Goal: Transaction & Acquisition: Purchase product/service

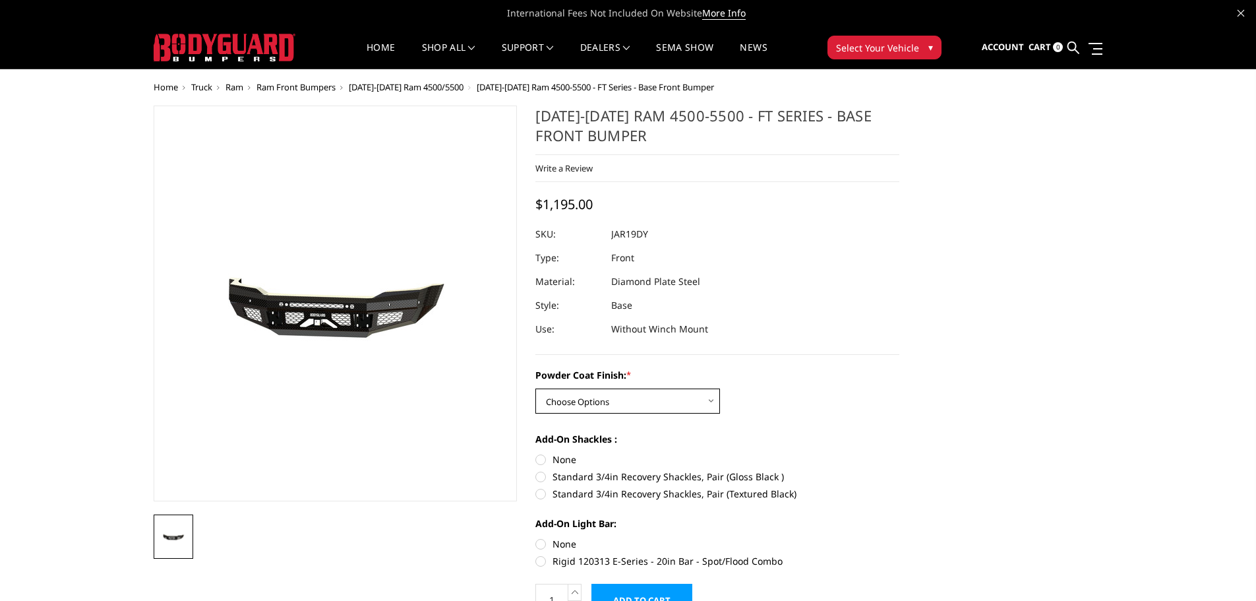
click at [713, 396] on select "Choose Options Bare Metal Gloss Black Powder Coat Textured Black Powder Coat" at bounding box center [627, 400] width 185 height 25
select select "3366"
click at [535, 388] on select "Choose Options Bare Metal Gloss Black Powder Coat Textured Black Powder Coat" at bounding box center [627, 400] width 185 height 25
click at [716, 400] on select "Choose Options Bare Metal Gloss Black Powder Coat Textured Black Powder Coat" at bounding box center [627, 400] width 185 height 25
click at [535, 388] on select "Choose Options Bare Metal Gloss Black Powder Coat Textured Black Powder Coat" at bounding box center [627, 400] width 185 height 25
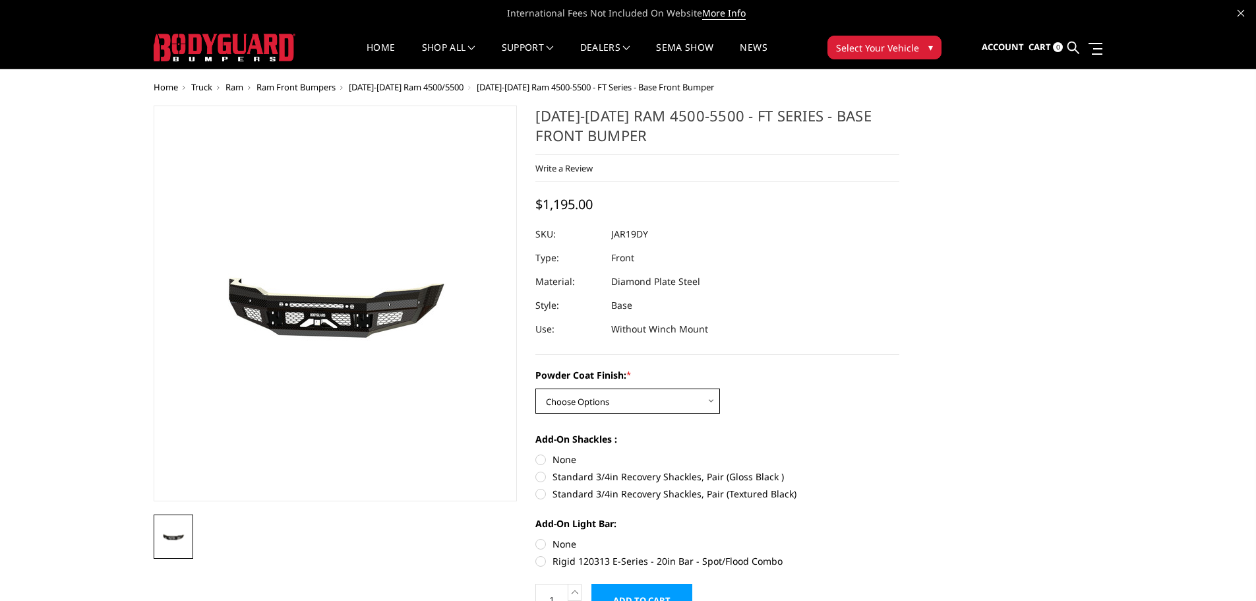
click at [658, 404] on select "Choose Options Bare Metal Gloss Black Powder Coat Textured Black Powder Coat" at bounding box center [627, 400] width 185 height 25
click at [708, 399] on select "Choose Options Bare Metal Gloss Black Powder Coat Textured Black Powder Coat" at bounding box center [627, 400] width 185 height 25
click at [672, 402] on select "Choose Options Bare Metal Gloss Black Powder Coat Textured Black Powder Coat" at bounding box center [627, 400] width 185 height 25
click at [701, 397] on select "Choose Options Bare Metal Gloss Black Powder Coat Textured Black Powder Coat" at bounding box center [627, 400] width 185 height 25
click at [713, 403] on select "Choose Options Bare Metal Gloss Black Powder Coat Textured Black Powder Coat" at bounding box center [627, 400] width 185 height 25
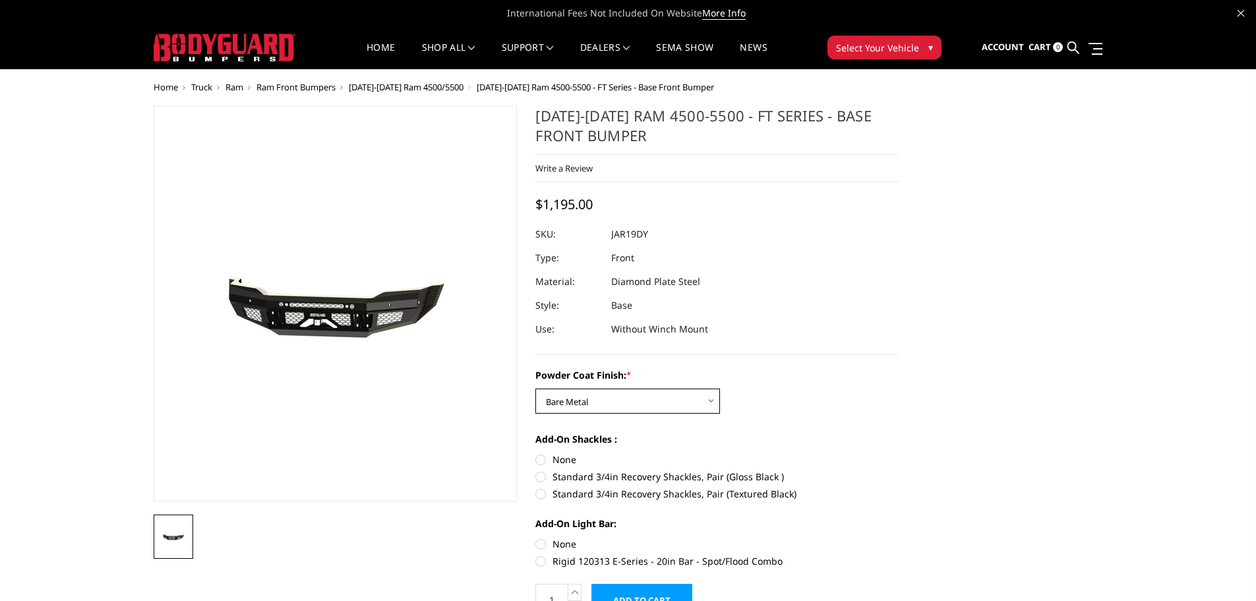
click at [535, 388] on select "Choose Options Bare Metal Gloss Black Powder Coat Textured Black Powder Coat" at bounding box center [627, 400] width 185 height 25
click at [711, 398] on select "Choose Options Bare Metal Gloss Black Powder Coat Textured Black Powder Coat" at bounding box center [627, 400] width 185 height 25
click at [535, 388] on select "Choose Options Bare Metal Gloss Black Powder Coat Textured Black Powder Coat" at bounding box center [627, 400] width 185 height 25
drag, startPoint x: 709, startPoint y: 400, endPoint x: 686, endPoint y: 406, distance: 23.2
click at [709, 400] on select "Choose Options Bare Metal Gloss Black Powder Coat Textured Black Powder Coat" at bounding box center [627, 400] width 185 height 25
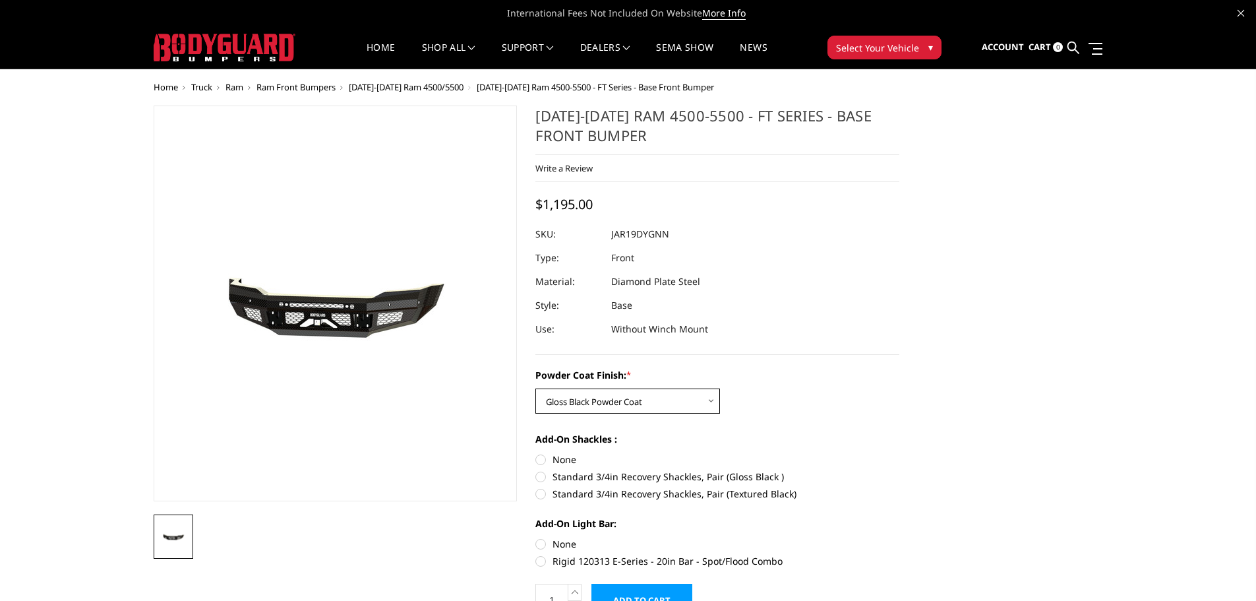
select select "3368"
click at [535, 388] on select "Choose Options Bare Metal Gloss Black Powder Coat Textured Black Powder Coat" at bounding box center [627, 400] width 185 height 25
click at [709, 398] on select "Choose Options Bare Metal Gloss Black Powder Coat Textured Black Powder Coat" at bounding box center [627, 400] width 185 height 25
click at [535, 388] on select "Choose Options Bare Metal Gloss Black Powder Coat Textured Black Powder Coat" at bounding box center [627, 400] width 185 height 25
click at [631, 375] on small "*" at bounding box center [628, 375] width 5 height 12
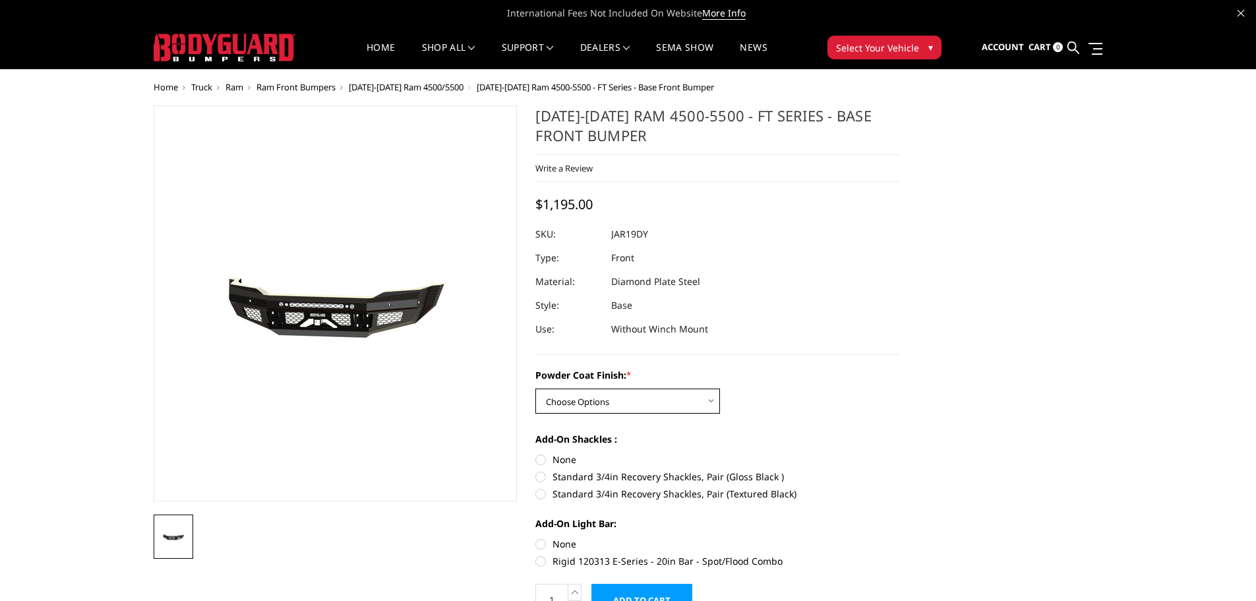
click at [632, 388] on select "Choose Options Bare Metal Gloss Black Powder Coat Textured Black Powder Coat" at bounding box center [627, 400] width 185 height 25
click at [711, 402] on select "Choose Options Bare Metal Gloss Black Powder Coat Textured Black Powder Coat" at bounding box center [627, 400] width 185 height 25
select select "3366"
click at [535, 388] on select "Choose Options Bare Metal Gloss Black Powder Coat Textured Black Powder Coat" at bounding box center [627, 400] width 185 height 25
click at [714, 400] on select "Choose Options Bare Metal Gloss Black Powder Coat Textured Black Powder Coat" at bounding box center [627, 400] width 185 height 25
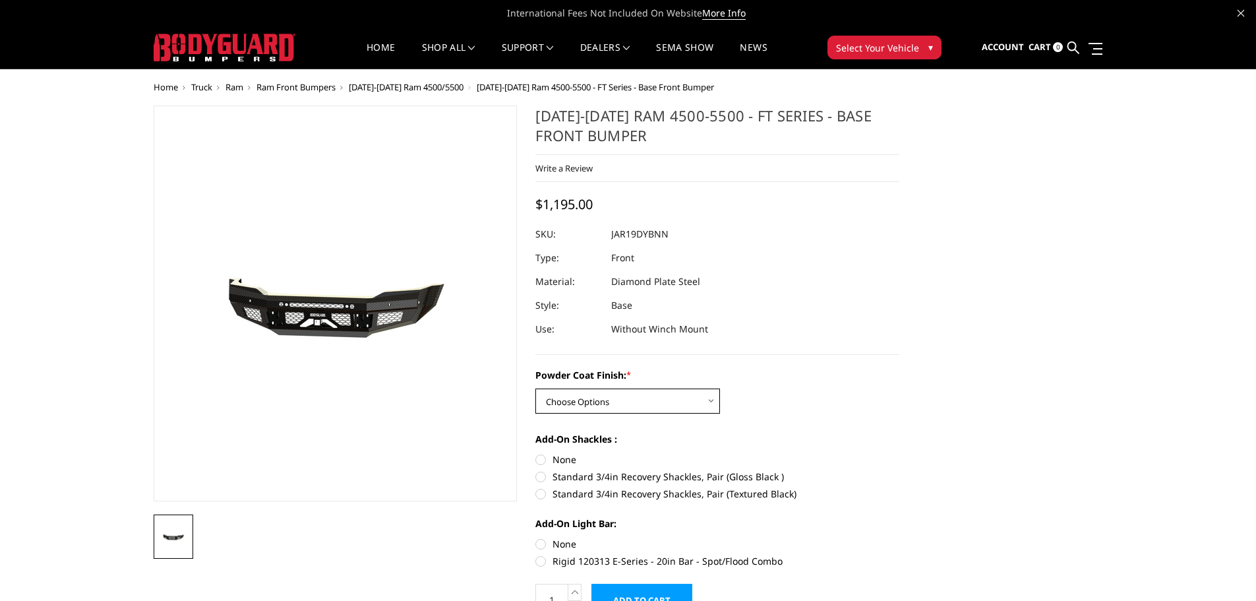
click at [535, 388] on select "Choose Options Bare Metal Gloss Black Powder Coat Textured Black Powder Coat" at bounding box center [627, 400] width 185 height 25
drag, startPoint x: 711, startPoint y: 397, endPoint x: 691, endPoint y: 406, distance: 21.8
click at [711, 397] on select "Choose Options Bare Metal Gloss Black Powder Coat Textured Black Powder Coat" at bounding box center [627, 400] width 185 height 25
select select "3367"
click at [535, 388] on select "Choose Options Bare Metal Gloss Black Powder Coat Textured Black Powder Coat" at bounding box center [627, 400] width 185 height 25
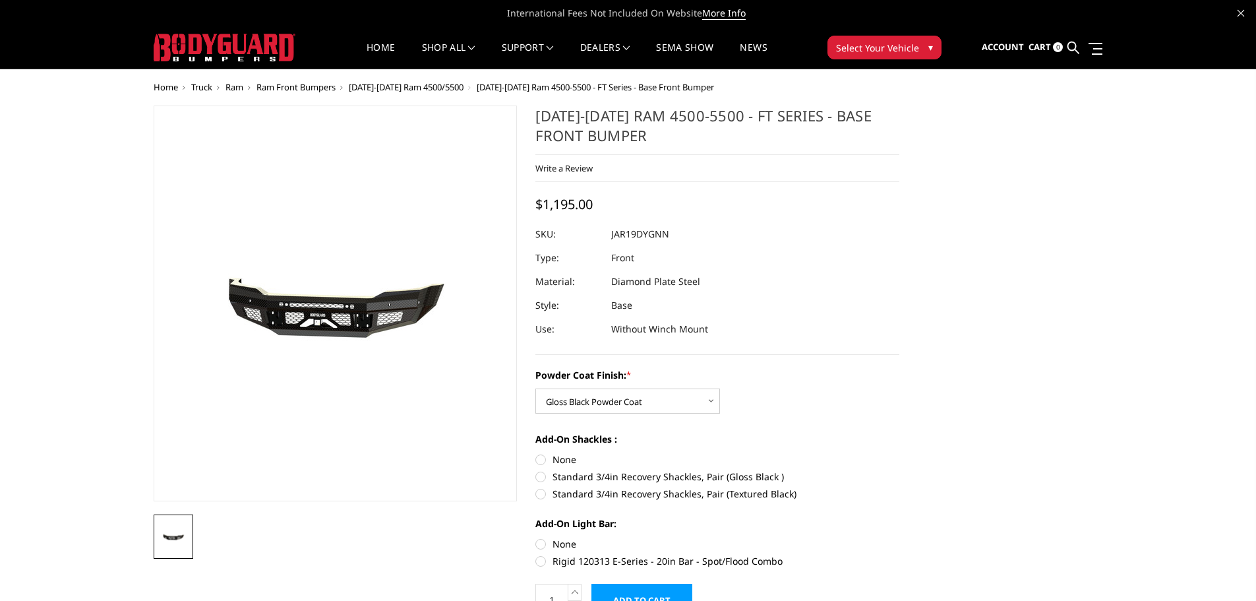
click at [536, 460] on label "None" at bounding box center [717, 459] width 364 height 14
click at [536, 453] on input "None" at bounding box center [535, 452] width 1 height 1
radio input "true"
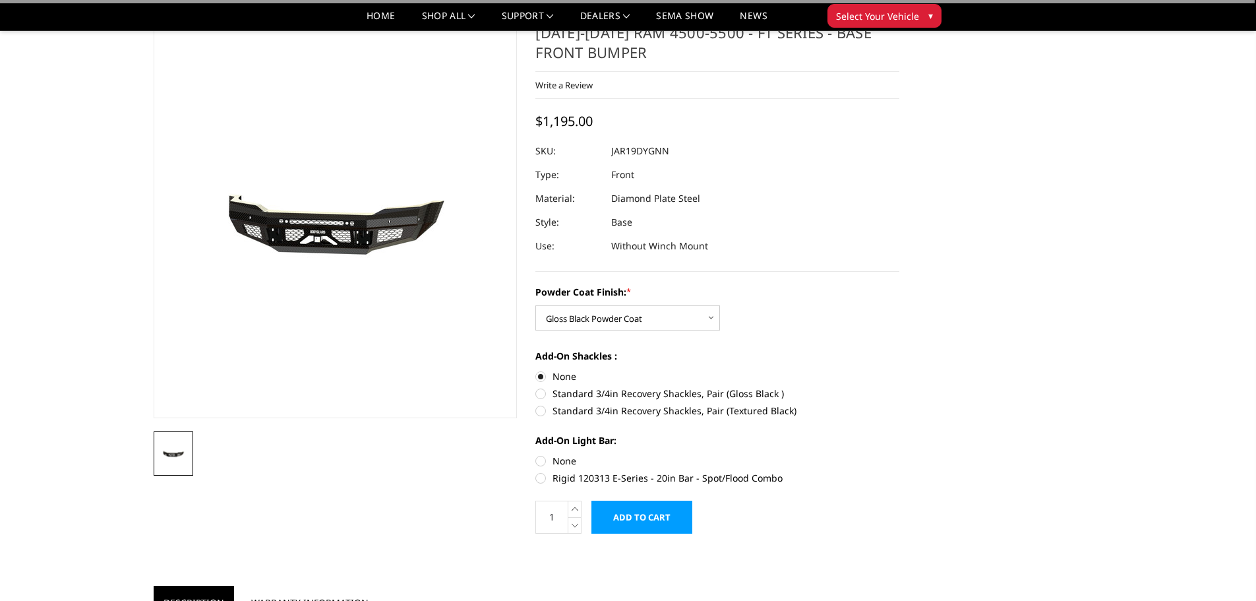
scroll to position [132, 0]
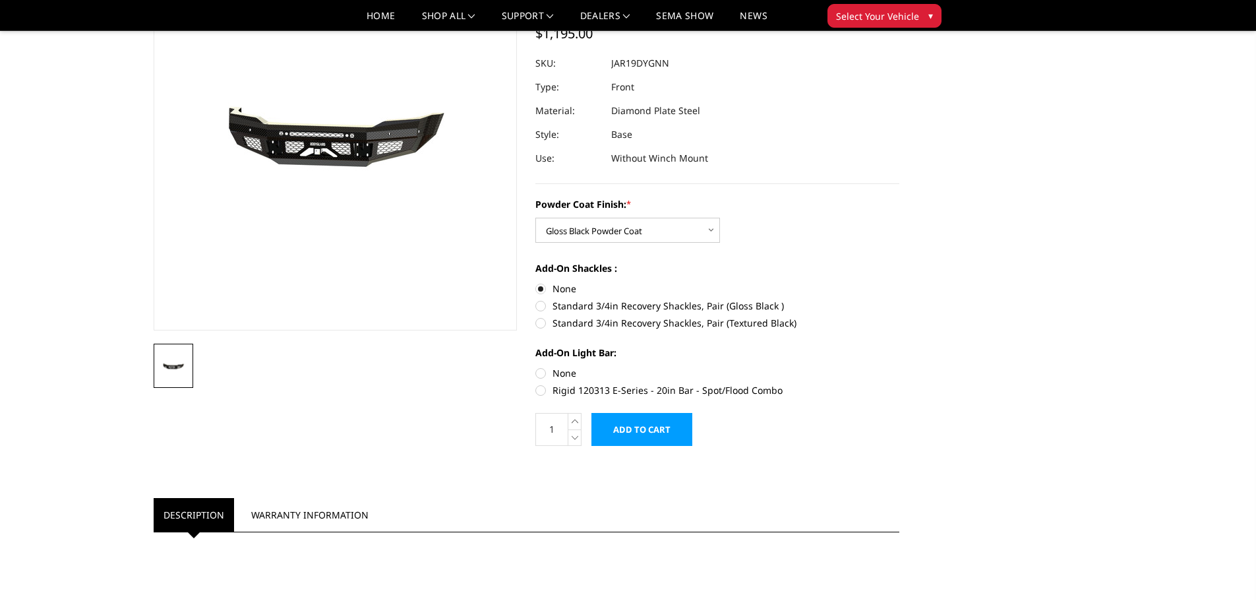
click at [540, 371] on label "None" at bounding box center [717, 373] width 364 height 14
click at [536, 367] on input "None" at bounding box center [535, 366] width 1 height 1
radio input "true"
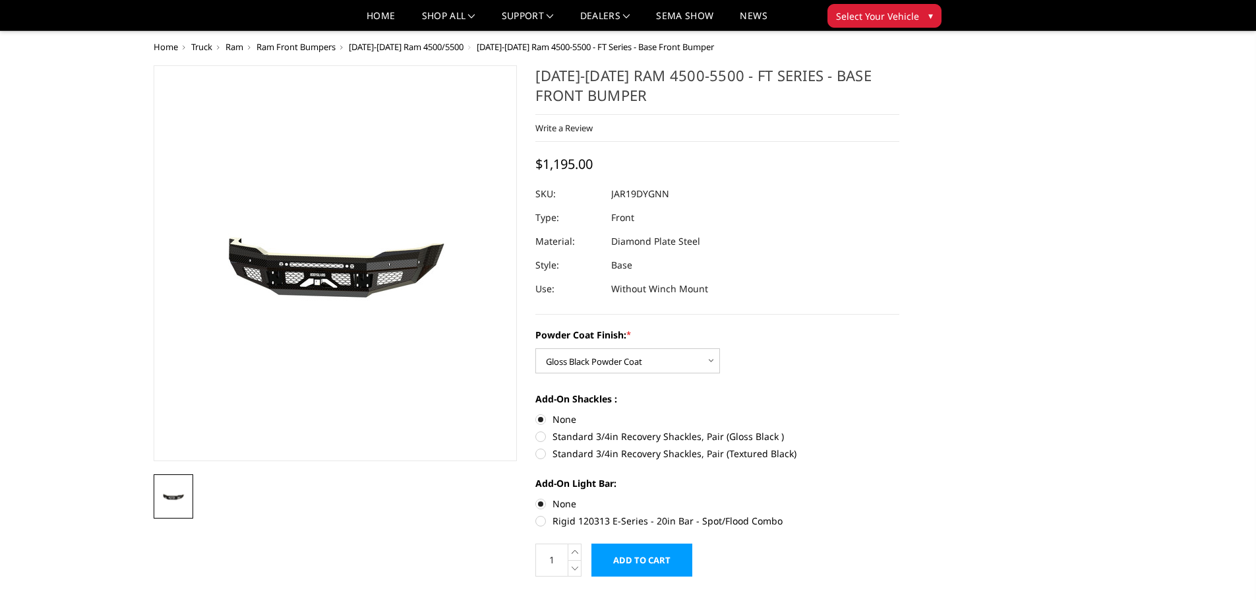
scroll to position [0, 0]
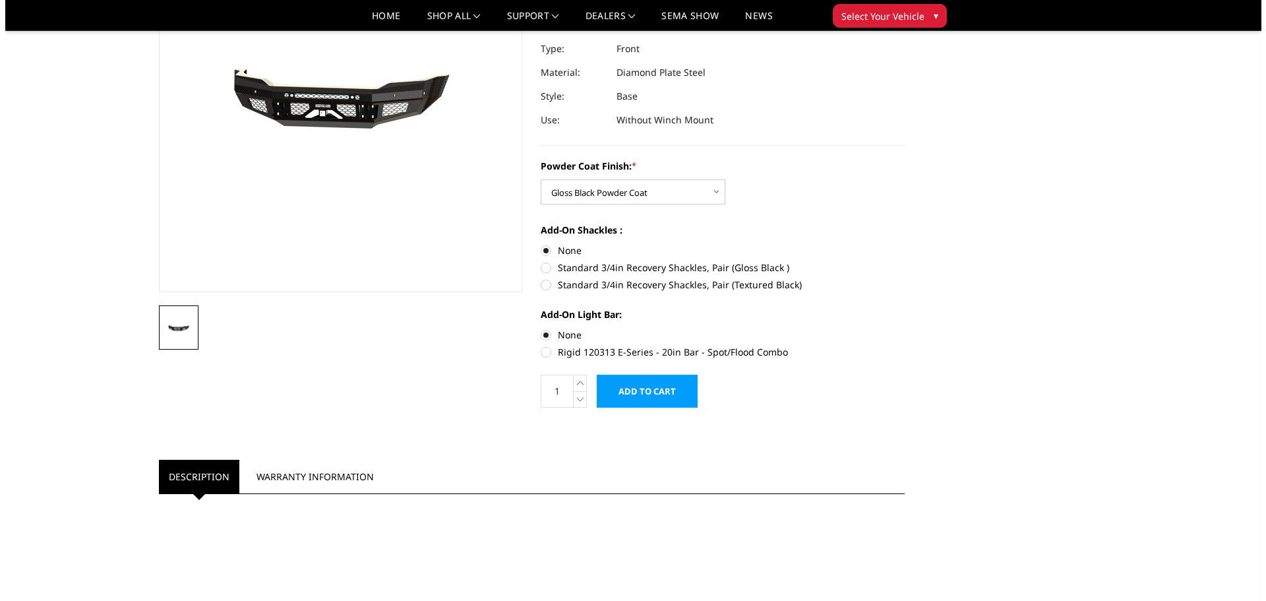
scroll to position [198, 0]
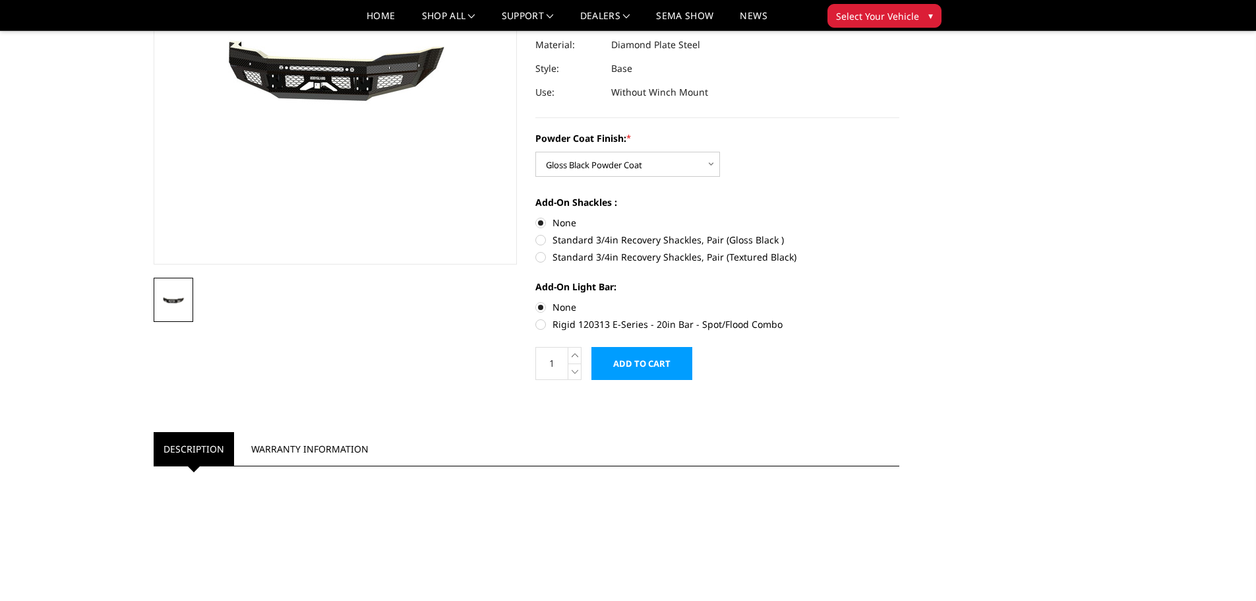
click at [653, 366] on input "Add to Cart" at bounding box center [641, 363] width 101 height 33
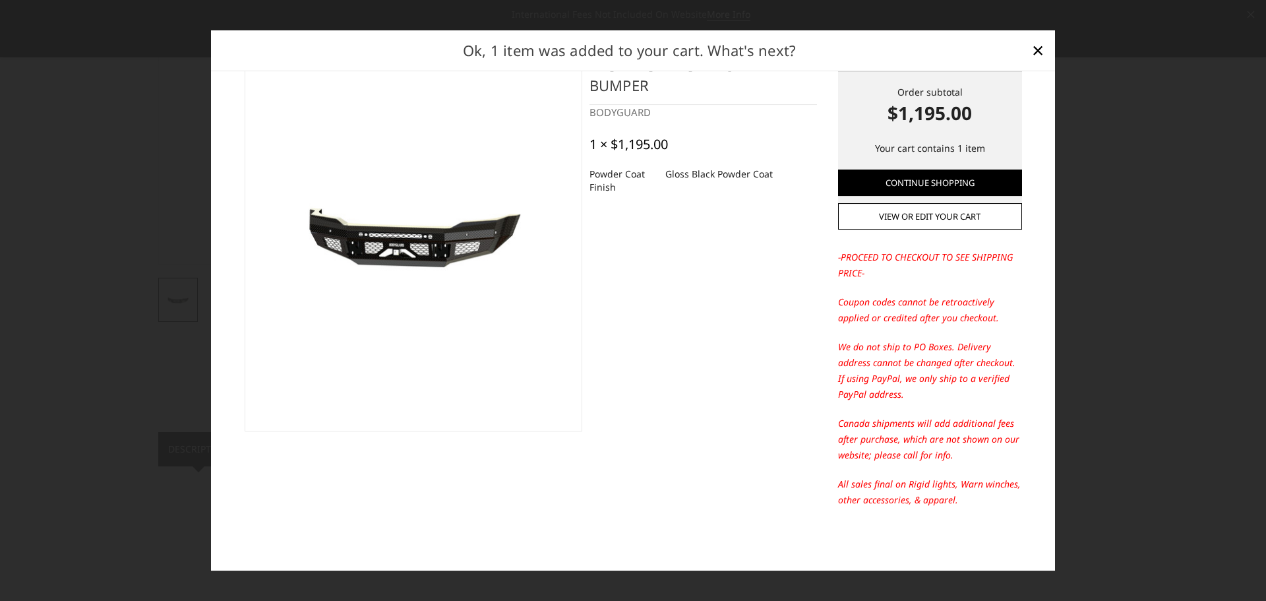
scroll to position [0, 0]
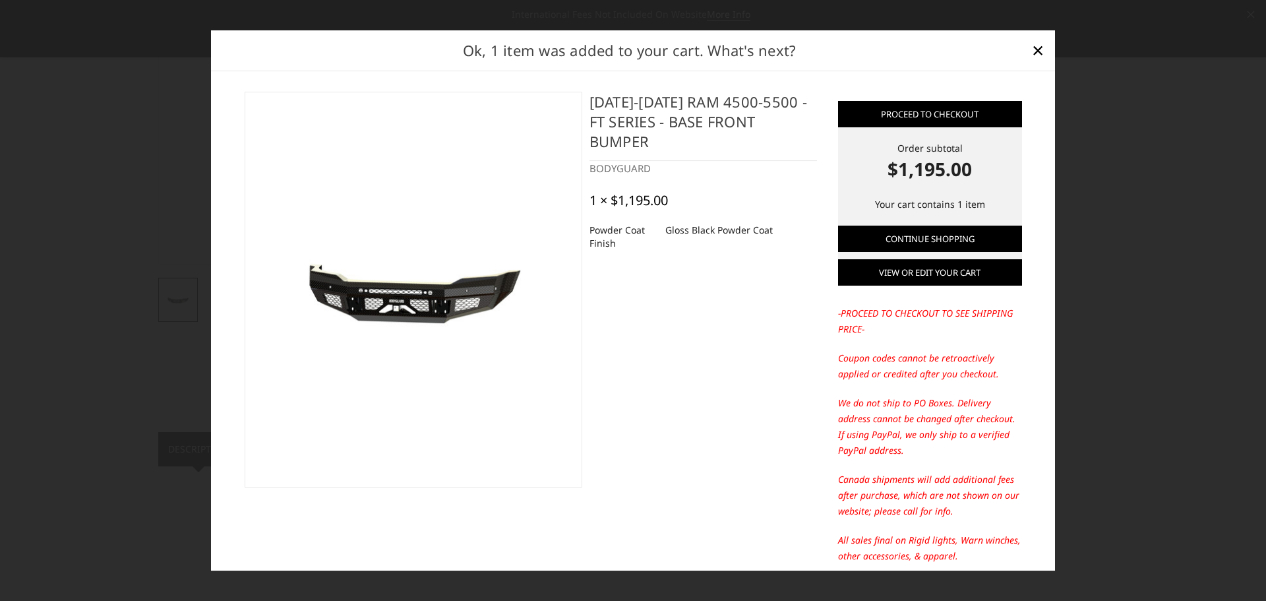
click at [939, 272] on link "View or edit your cart" at bounding box center [930, 272] width 184 height 26
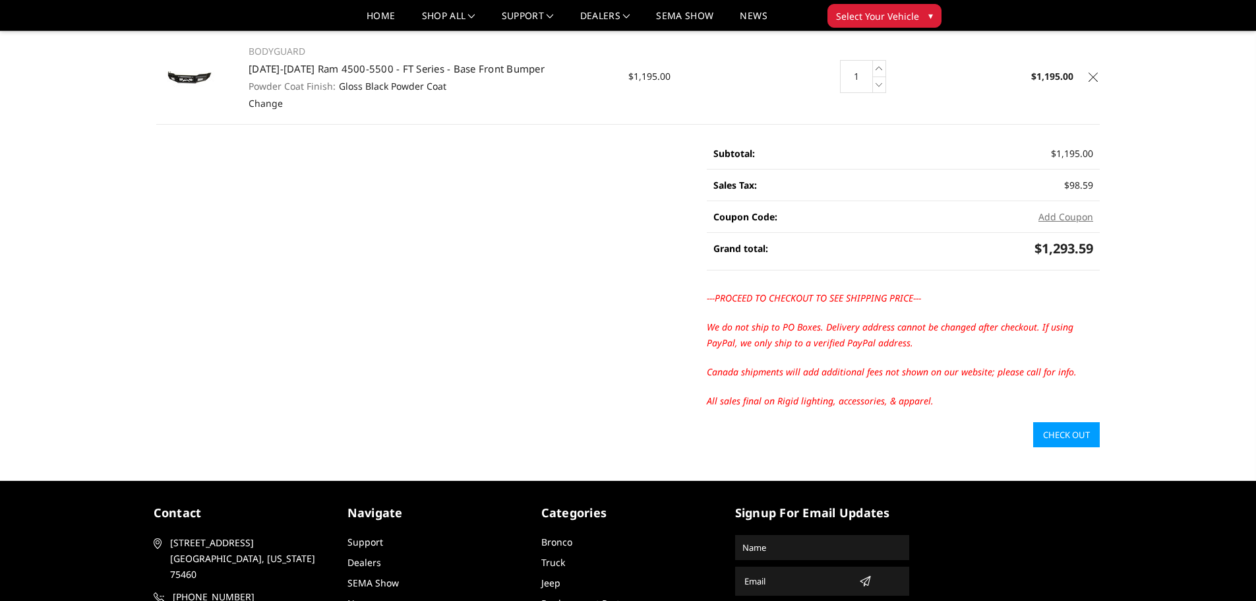
scroll to position [132, 0]
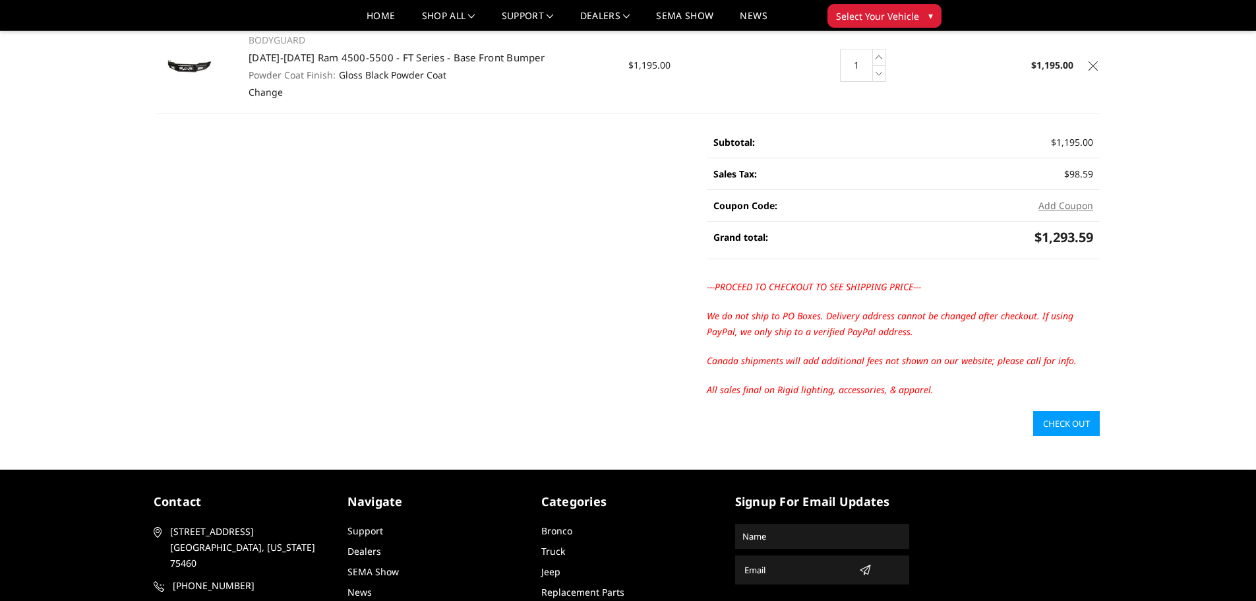
click at [1078, 422] on link "Check out" at bounding box center [1066, 423] width 67 height 25
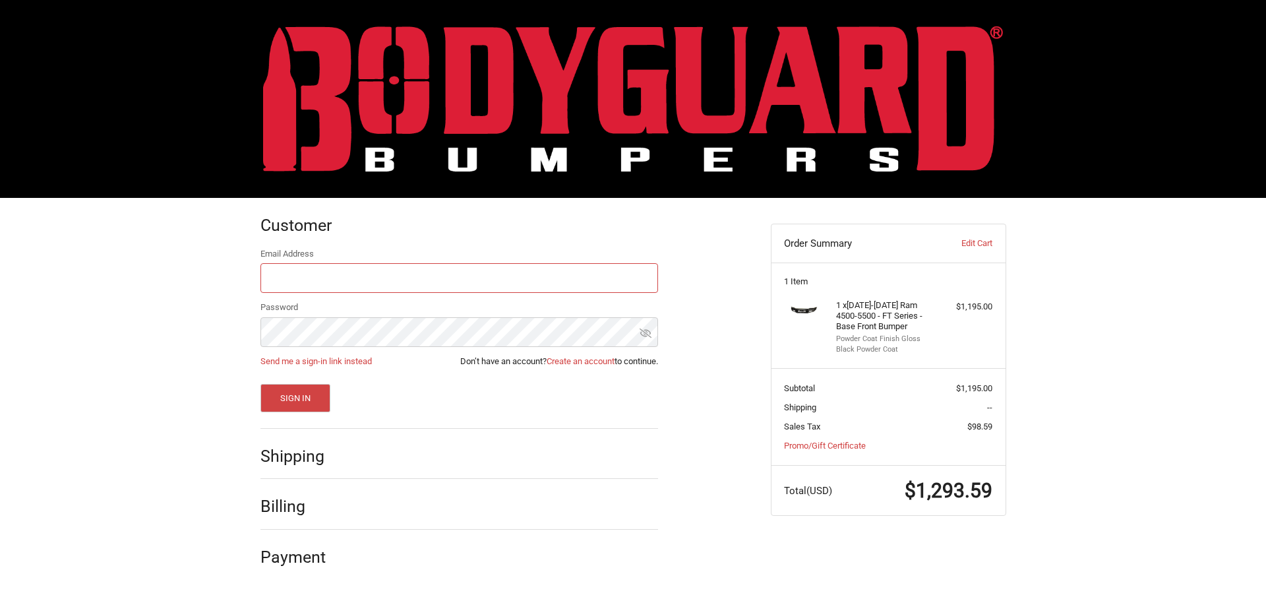
click at [378, 274] on input "Email Address" at bounding box center [459, 278] width 398 height 30
type input "[PERSON_NAME][EMAIL_ADDRESS][PERSON_NAME][PERSON_NAME][DOMAIN_NAME]"
drag, startPoint x: 385, startPoint y: 280, endPoint x: 258, endPoint y: 273, distance: 127.4
click at [258, 273] on div "Customer Returning Customer Email Address thomas.petty@vallen.com Password Send…" at bounding box center [506, 388] width 510 height 381
click at [228, 318] on div "Customer Returning Customer Email Address Password Send me a sign-in link inste…" at bounding box center [633, 395] width 1266 height 394
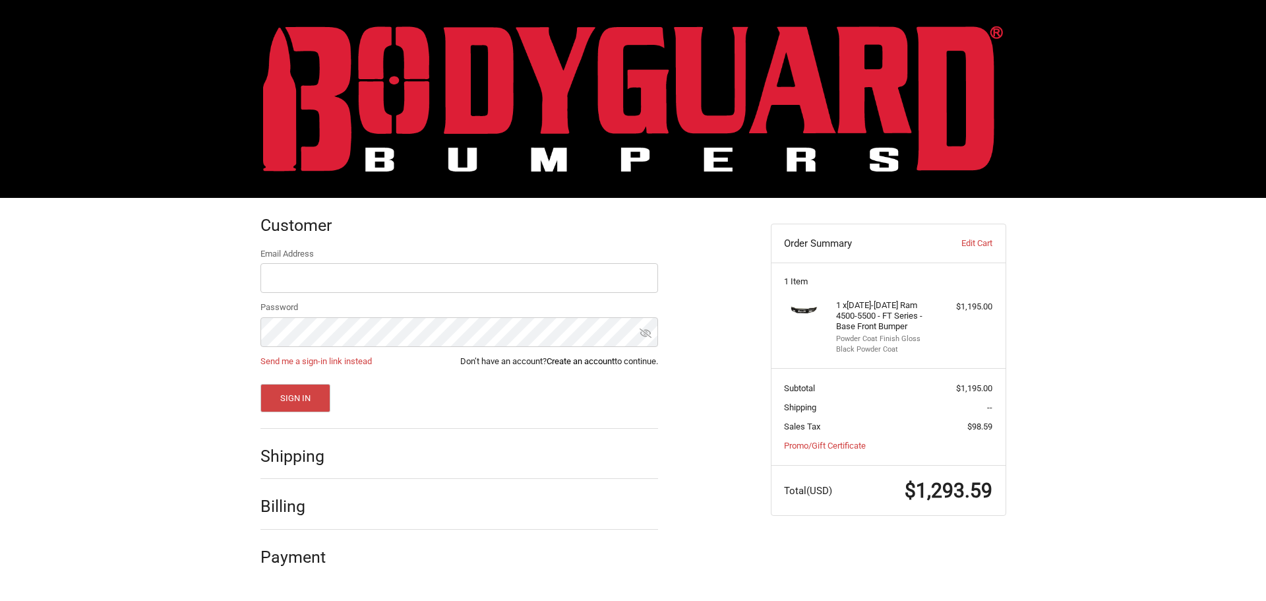
click at [586, 361] on link "Create an account" at bounding box center [581, 361] width 68 height 10
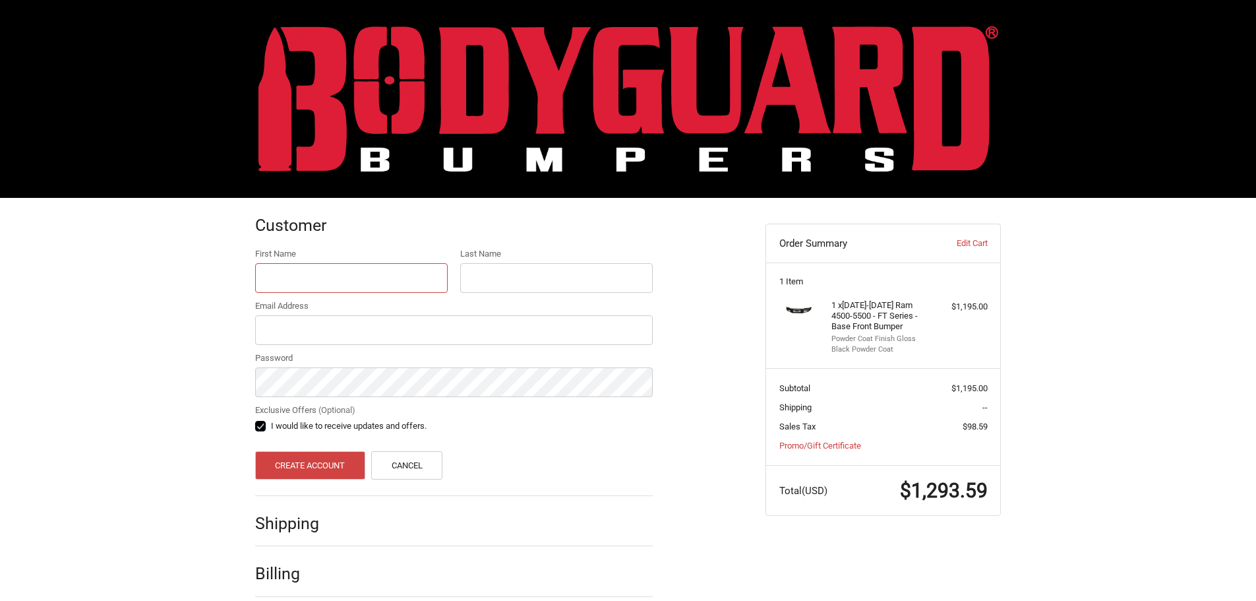
click at [318, 272] on input "First Name" at bounding box center [351, 278] width 192 height 30
type input "Thomas"
click at [491, 275] on input "Last Name" at bounding box center [556, 278] width 192 height 30
type input "Petty"
click at [392, 330] on input "Email Address" at bounding box center [454, 330] width 398 height 30
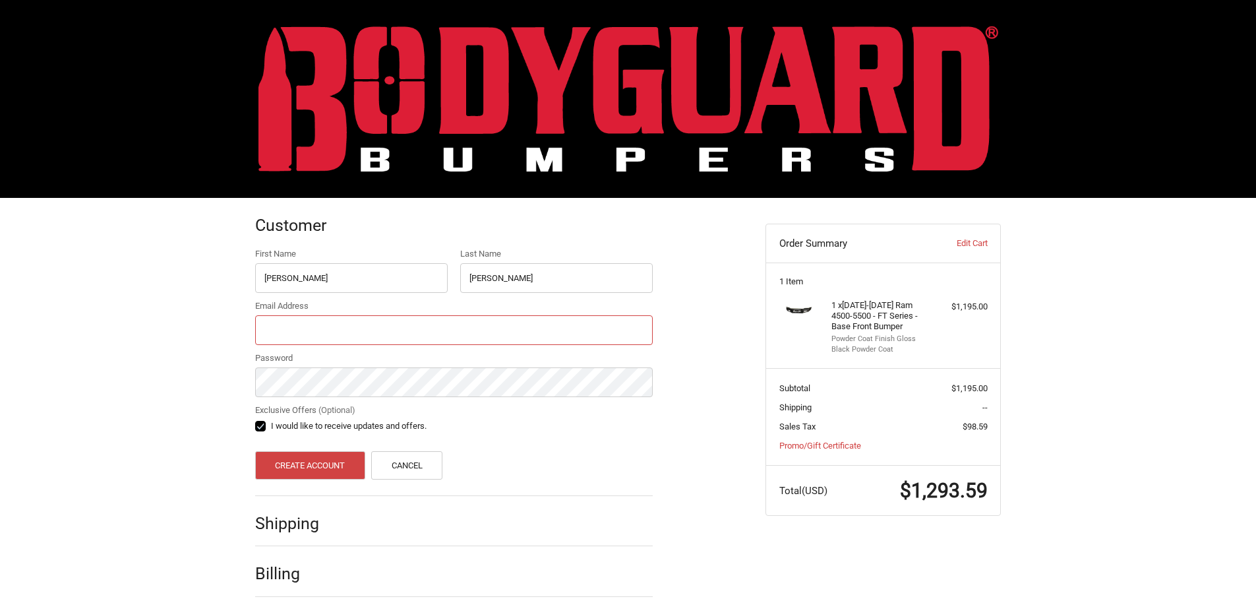
type input "[PERSON_NAME][EMAIL_ADDRESS][PERSON_NAME][PERSON_NAME][DOMAIN_NAME]"
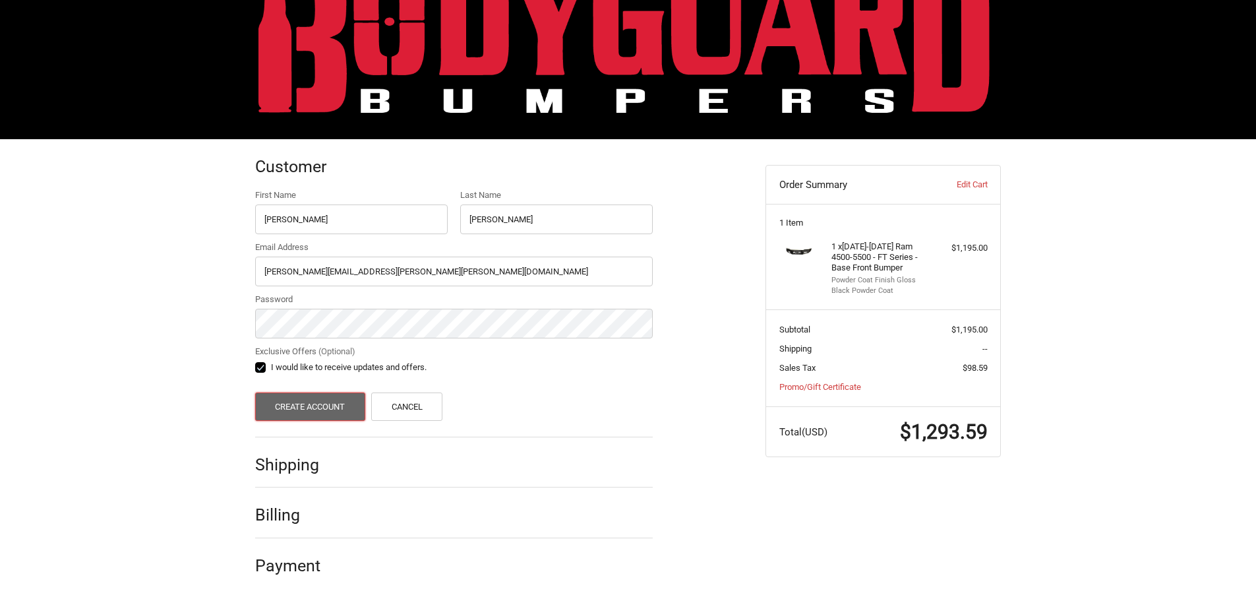
click at [306, 408] on button "Create Account" at bounding box center [310, 406] width 110 height 28
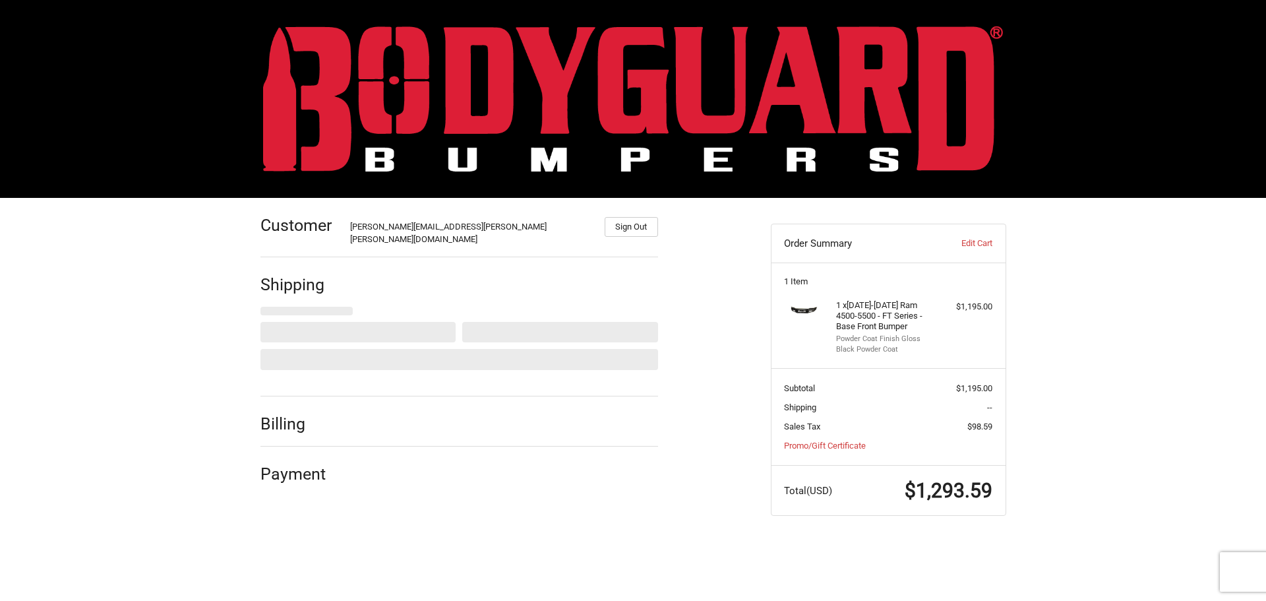
select select "US"
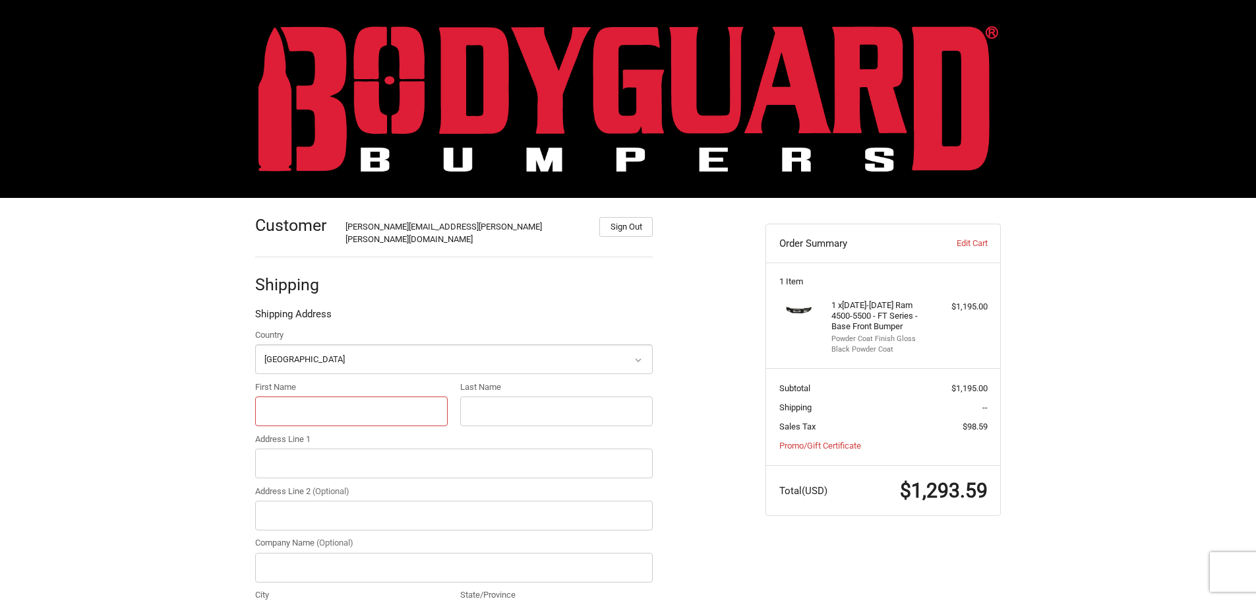
click at [307, 399] on input "First Name" at bounding box center [351, 411] width 192 height 30
click at [309, 401] on input "First Name" at bounding box center [351, 411] width 192 height 30
type input "T"
click at [306, 399] on input "First Name" at bounding box center [351, 411] width 192 height 30
type input "Maggie"
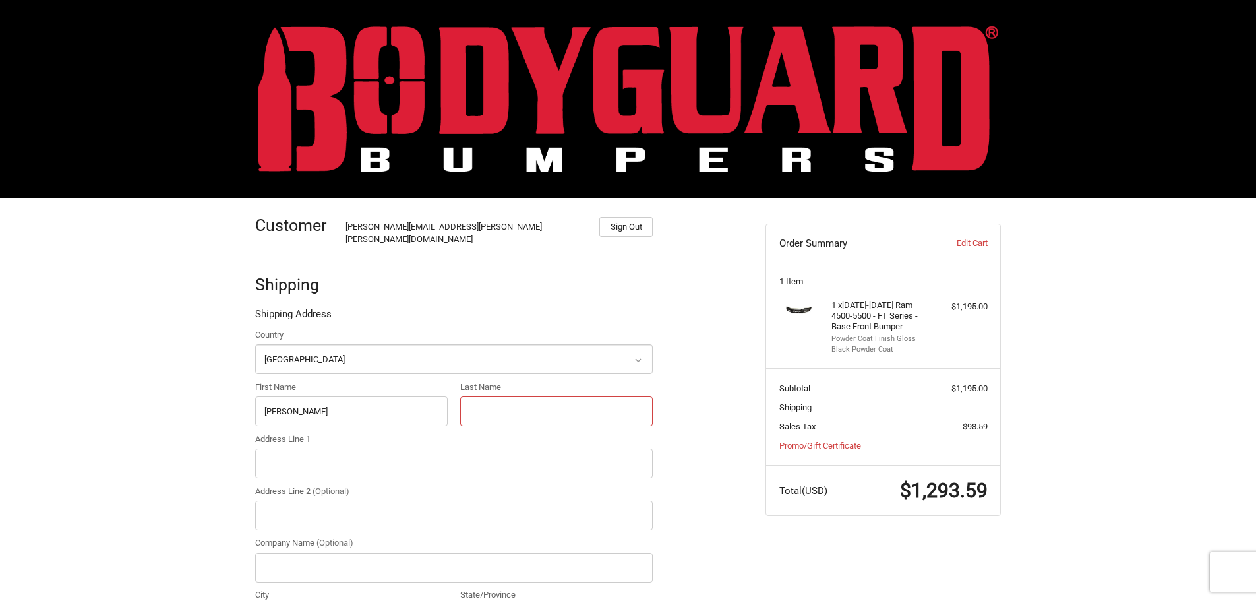
click at [494, 398] on input "Last Name" at bounding box center [556, 411] width 192 height 30
type input "Sumner"
click at [329, 448] on input "Address Line 1" at bounding box center [454, 463] width 398 height 30
type input "200 Altec Way"
click at [315, 552] on input "Company Name (Optional)" at bounding box center [454, 567] width 398 height 30
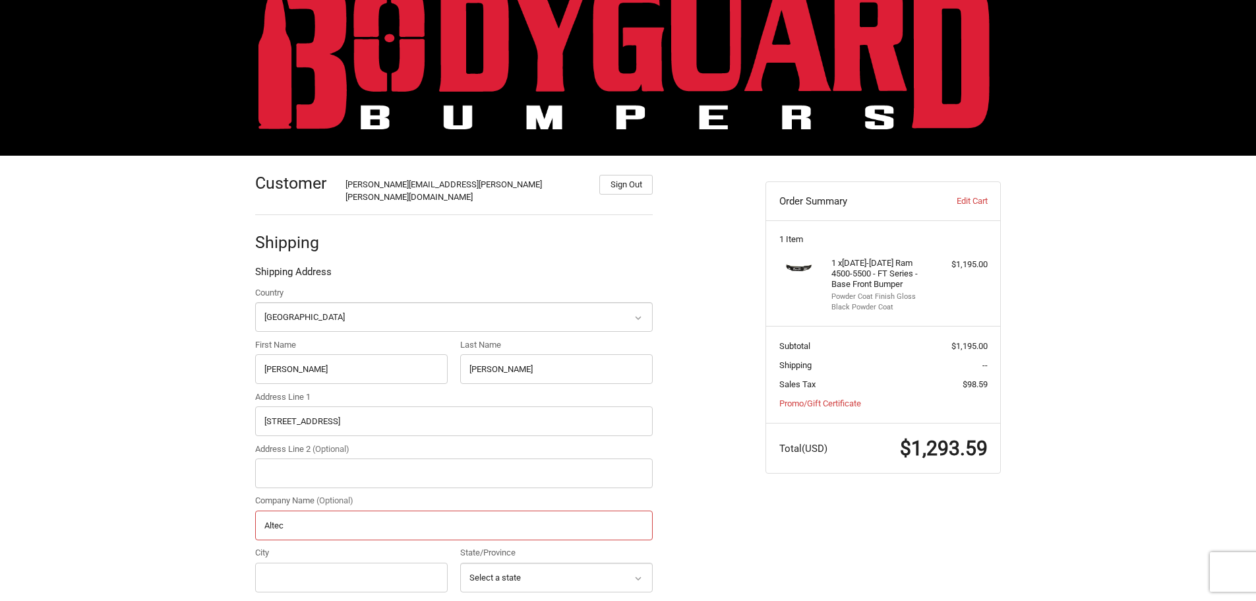
scroll to position [66, 0]
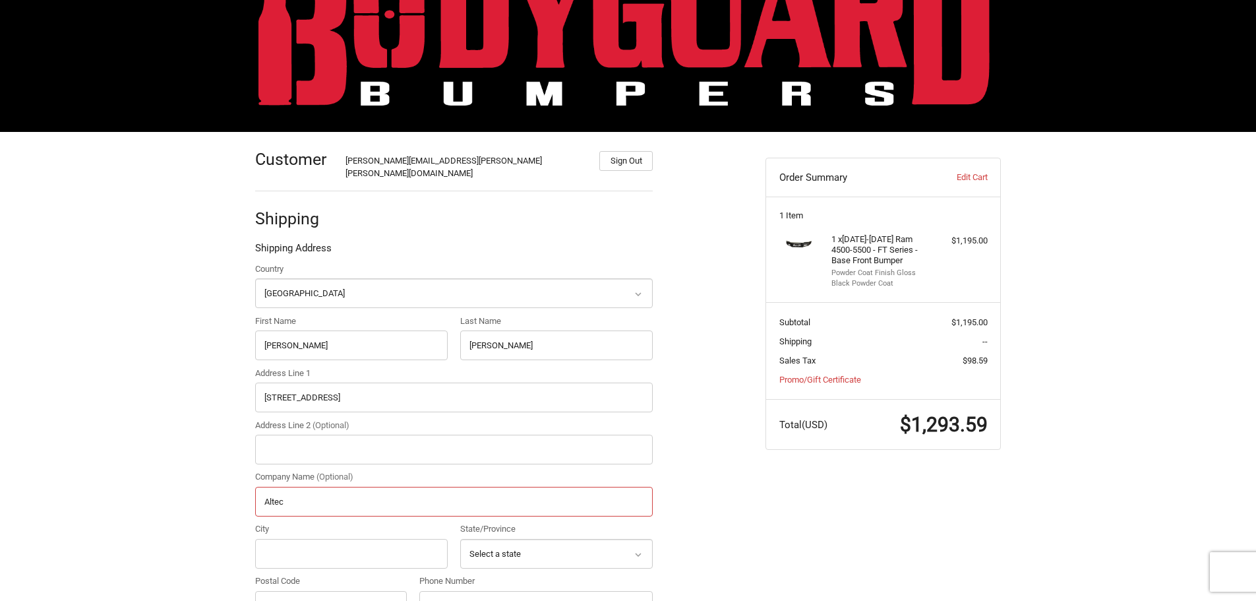
type input "Altec"
click at [310, 539] on input "City" at bounding box center [351, 554] width 192 height 30
type input "Mount Airy"
click at [519, 539] on select "Select a state Alabama Alaska American Samoa Arizona Arkansas Armed Forces Amer…" at bounding box center [556, 554] width 192 height 30
select select "NC"
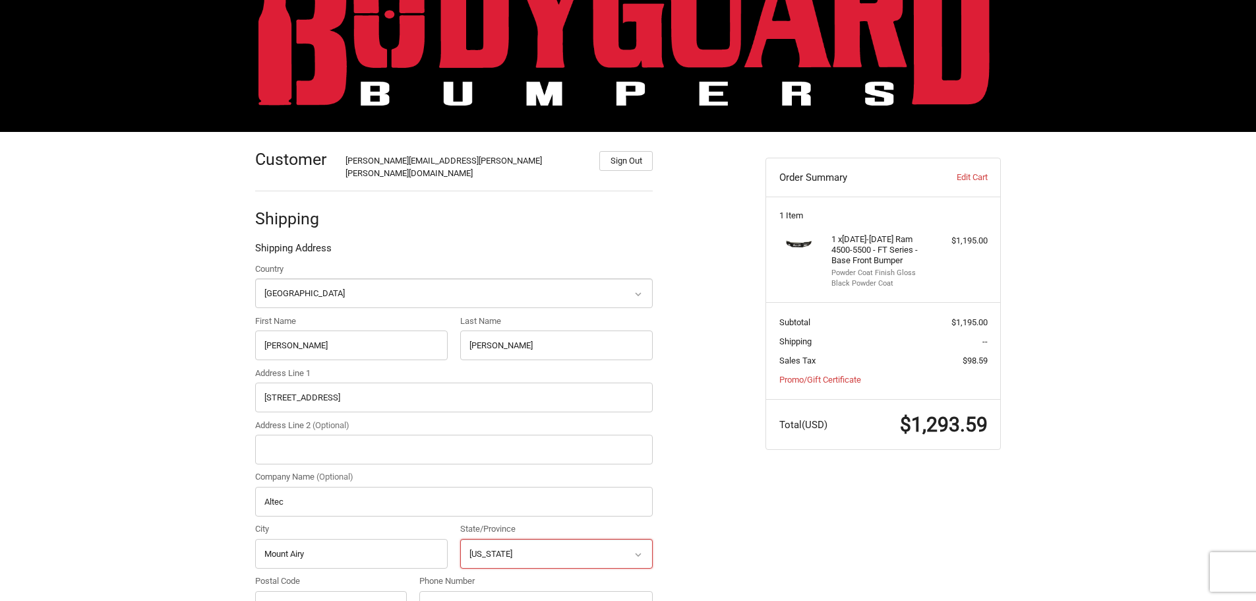
click at [460, 539] on select "Select a state Alabama Alaska American Samoa Arizona Arkansas Armed Forces Amer…" at bounding box center [556, 554] width 192 height 30
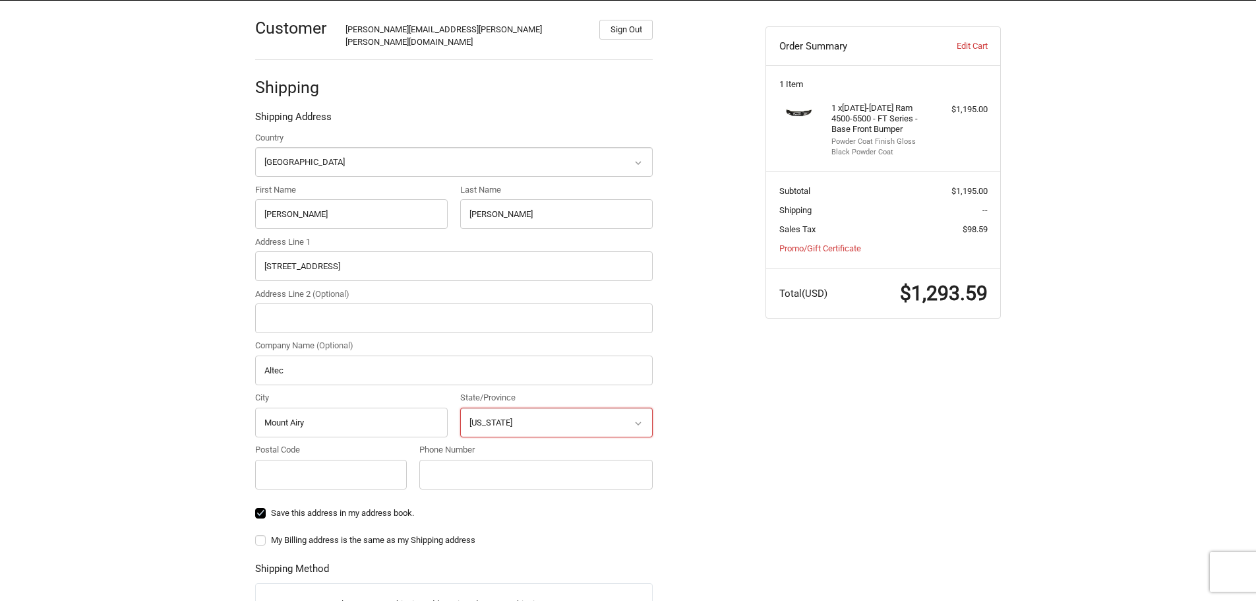
scroll to position [198, 0]
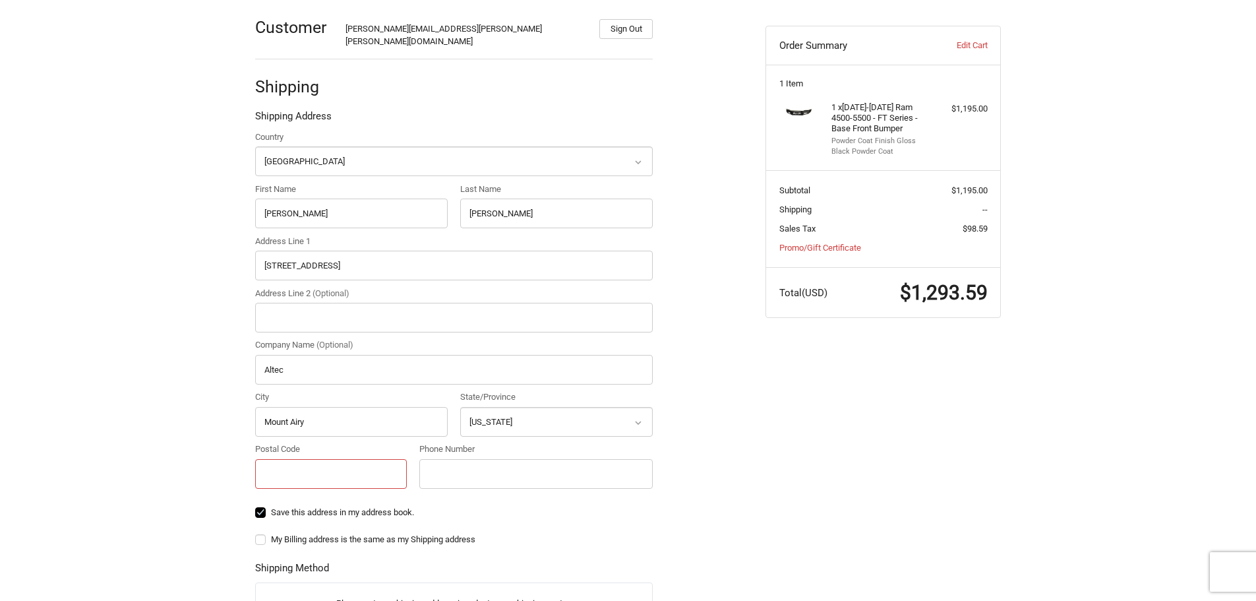
click at [317, 462] on input "Postal Code" at bounding box center [331, 474] width 152 height 30
type input "28012"
click at [452, 465] on input "Phone Number" at bounding box center [535, 474] width 233 height 30
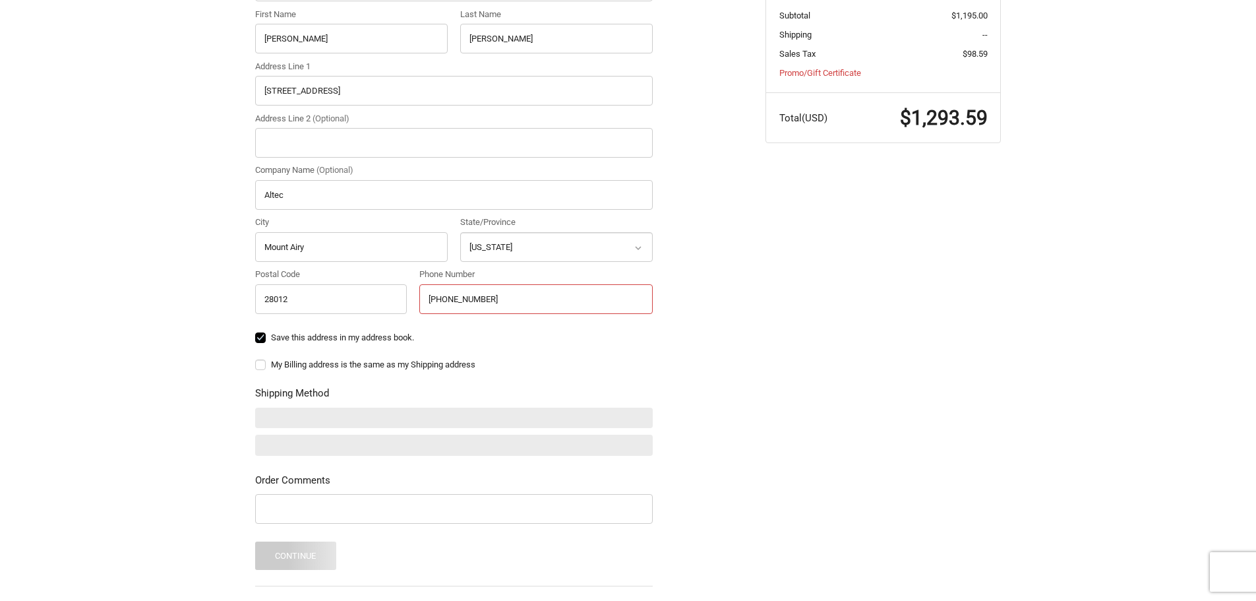
scroll to position [396, 0]
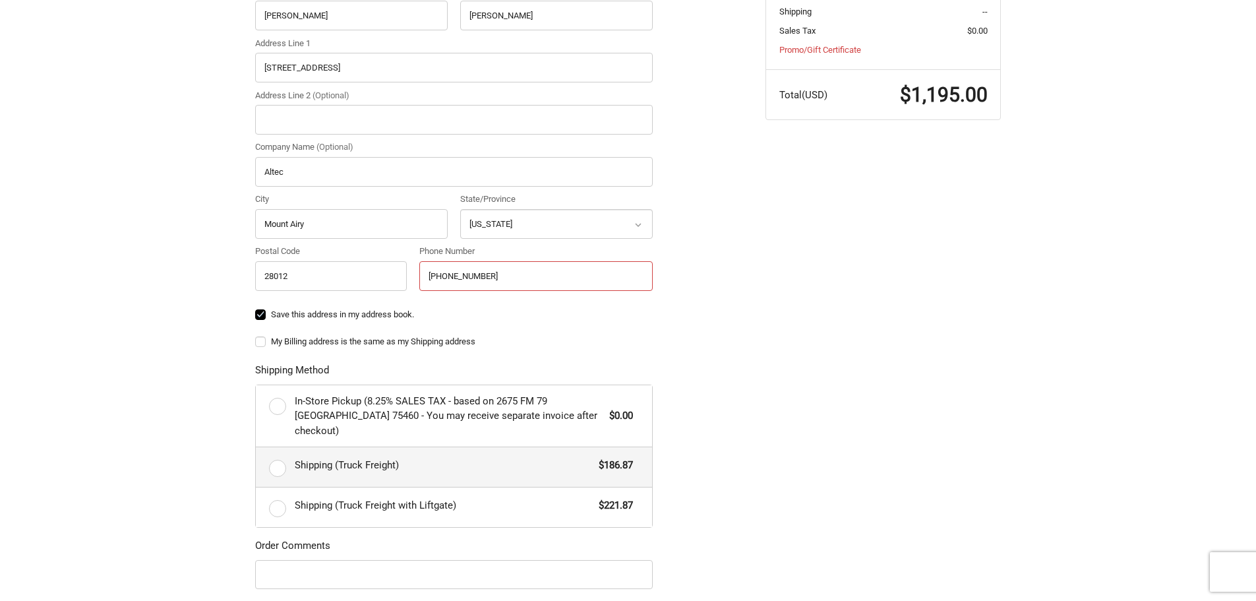
type input "813-262-1065"
click at [282, 447] on label "Shipping (Truck Freight) $186.87" at bounding box center [454, 467] width 396 height 40
click at [256, 447] on input "Shipping (Truck Freight) $186.87" at bounding box center [256, 447] width 1 height 1
radio input "true"
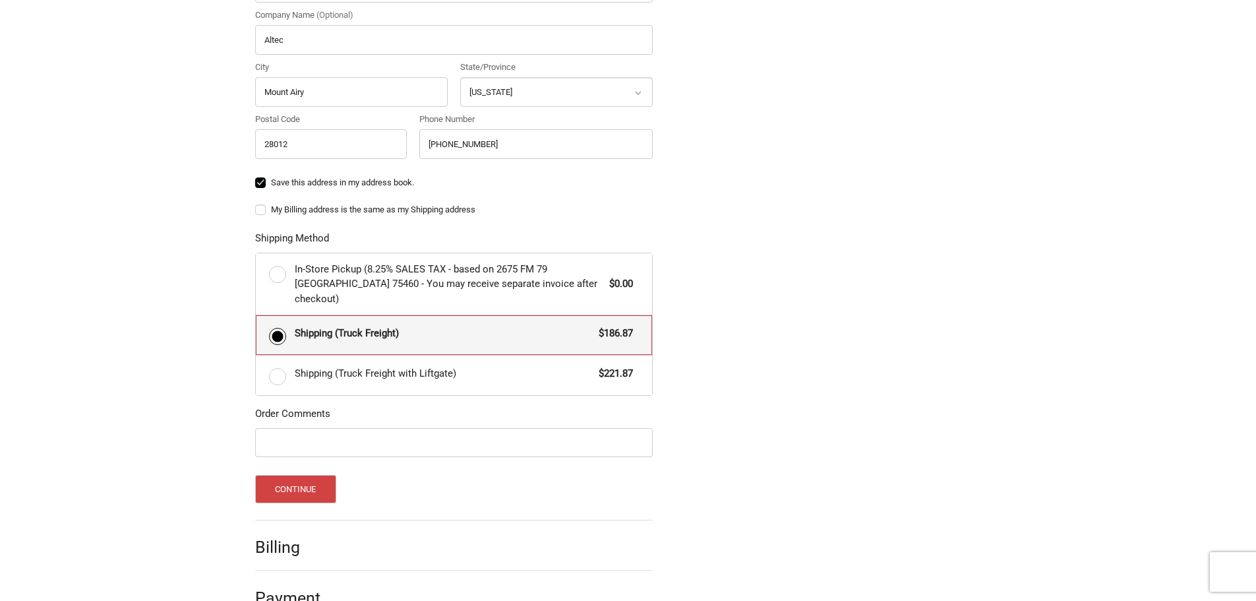
scroll to position [535, 0]
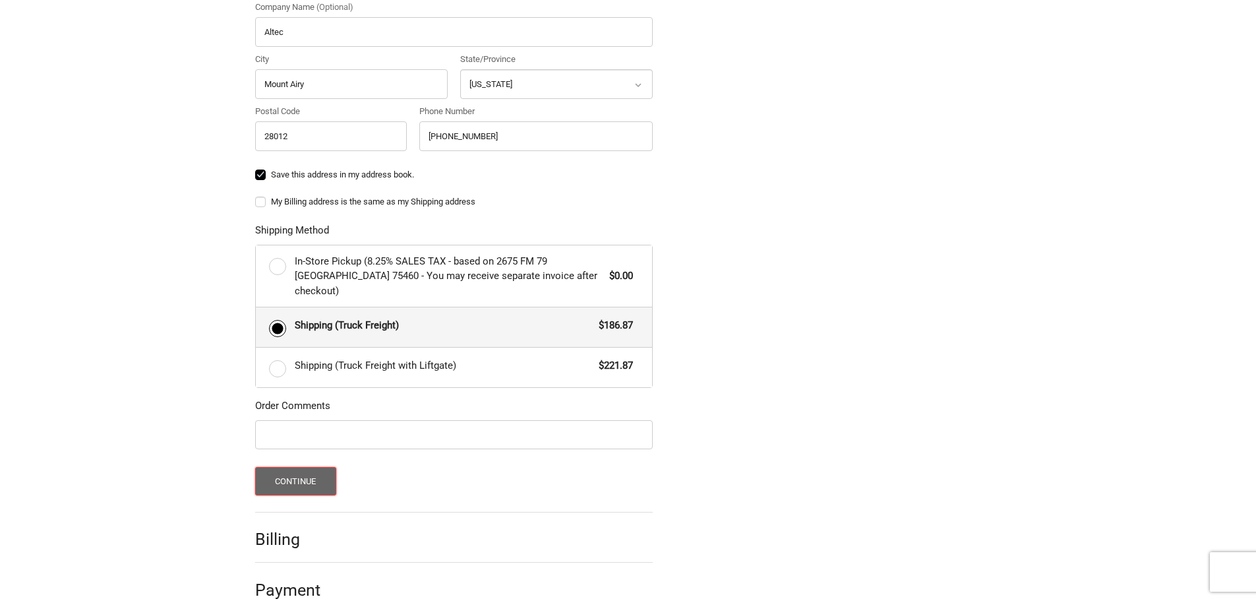
click at [307, 467] on button "Continue" at bounding box center [295, 481] width 81 height 28
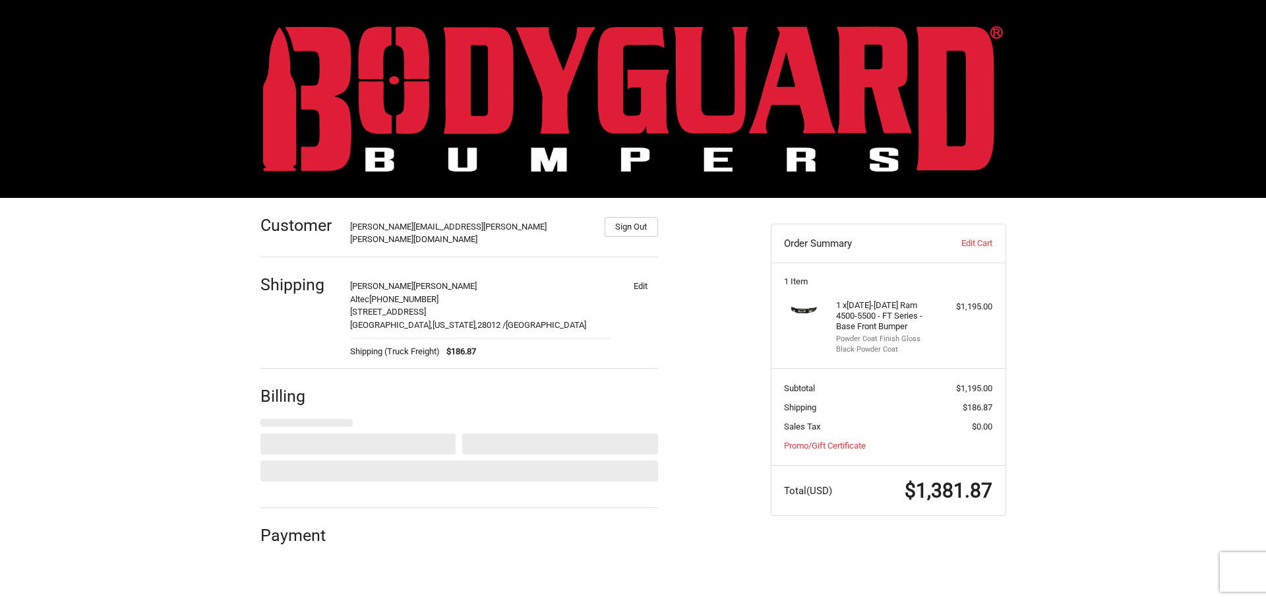
select select "US"
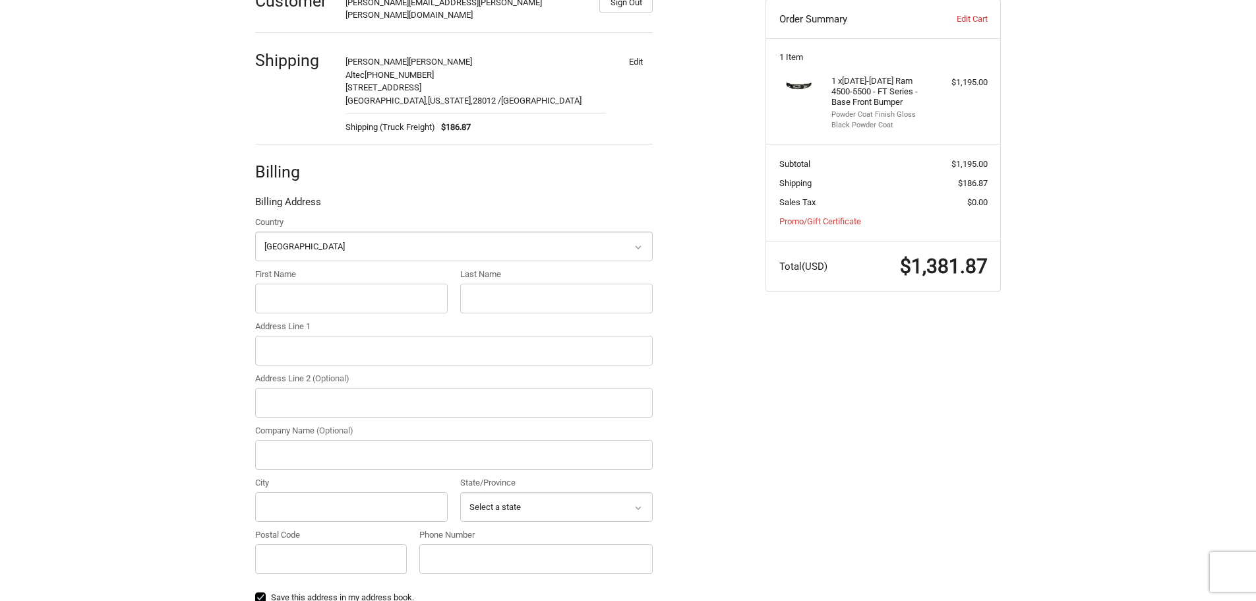
scroll to position [239, 0]
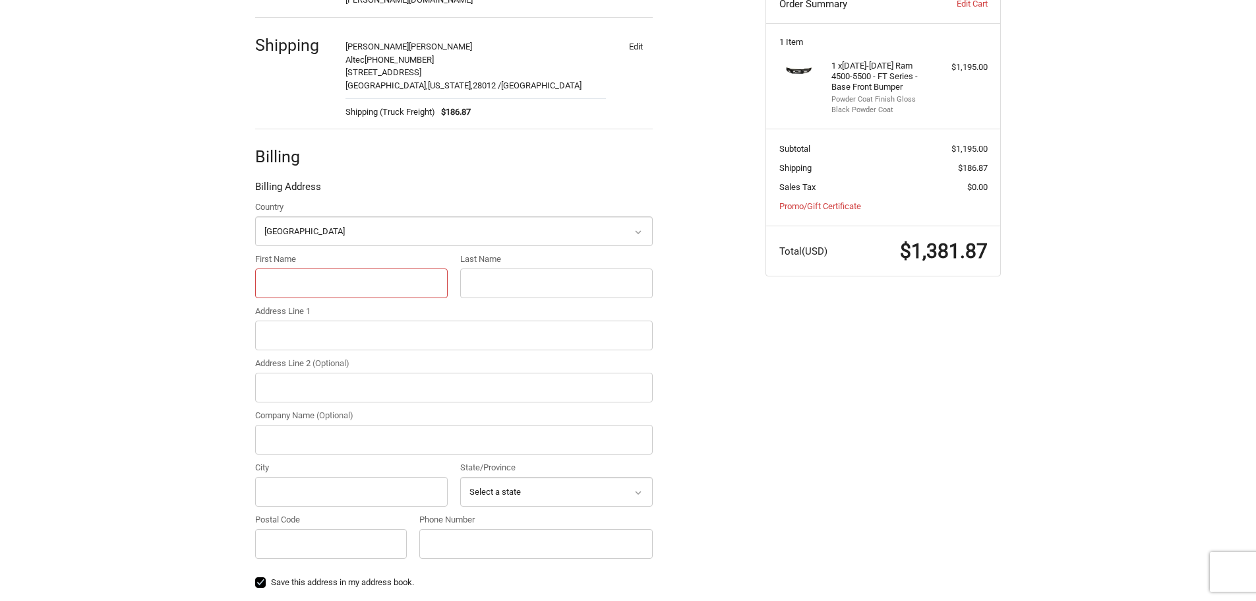
click at [309, 268] on input "First Name" at bounding box center [351, 283] width 192 height 30
type input "Thomas"
click at [487, 269] on input "Last Name" at bounding box center [556, 283] width 192 height 30
type input "Petty"
click at [395, 320] on input "Address Line 1" at bounding box center [454, 335] width 398 height 30
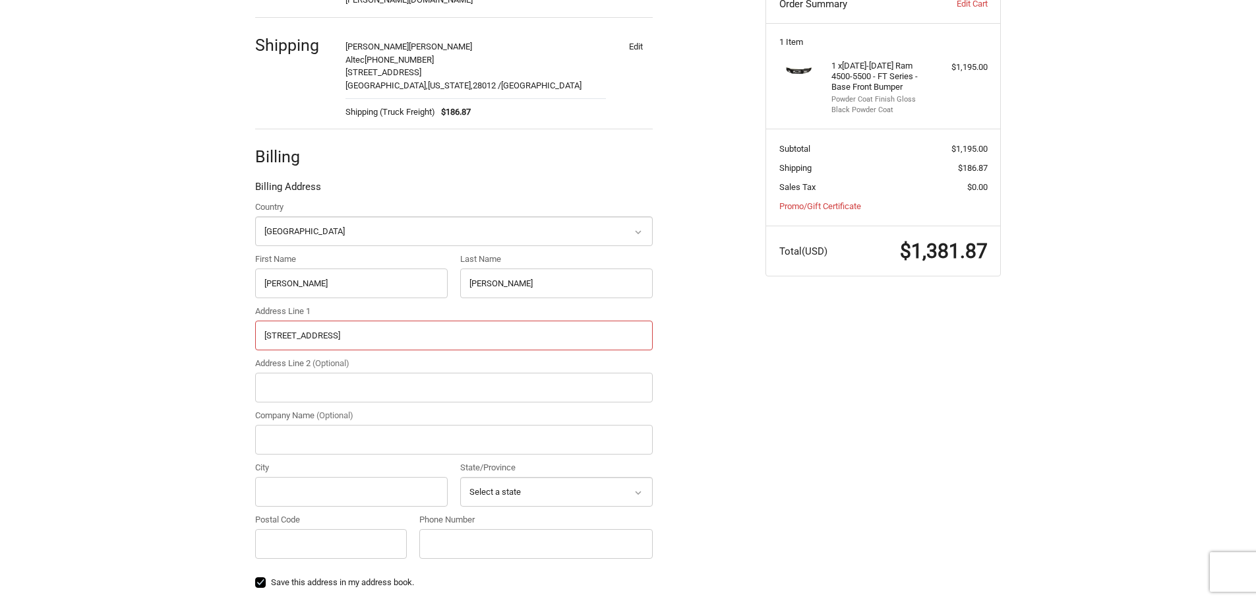
type input "170 Palm Blvd"
click at [327, 429] on input "Company Name (Optional)" at bounding box center [454, 440] width 398 height 30
type input "Vallen"
click at [292, 487] on input "City" at bounding box center [351, 492] width 192 height 30
type input "Parrish"
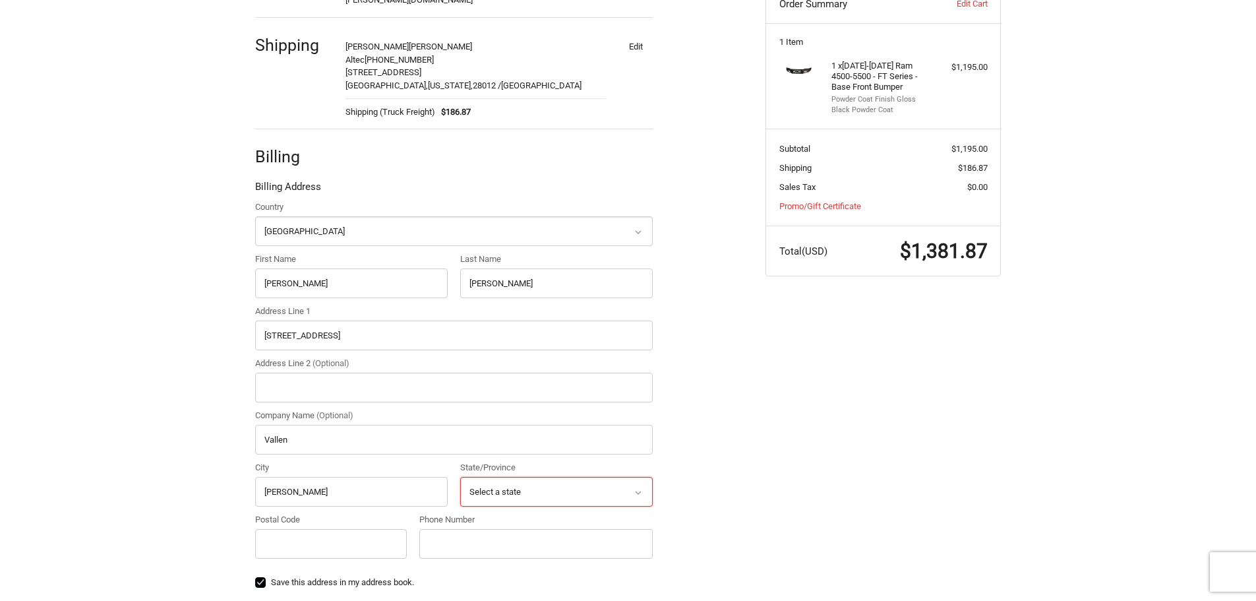
click at [530, 478] on select "Select a state Alabama Alaska American Samoa Arizona Arkansas Armed Forces Amer…" at bounding box center [556, 492] width 192 height 30
select select "FL"
click at [460, 477] on select "Select a state Alabama Alaska American Samoa Arizona Arkansas Armed Forces Amer…" at bounding box center [556, 492] width 192 height 30
click at [338, 532] on input "Postal Code" at bounding box center [331, 544] width 152 height 30
type input "2"
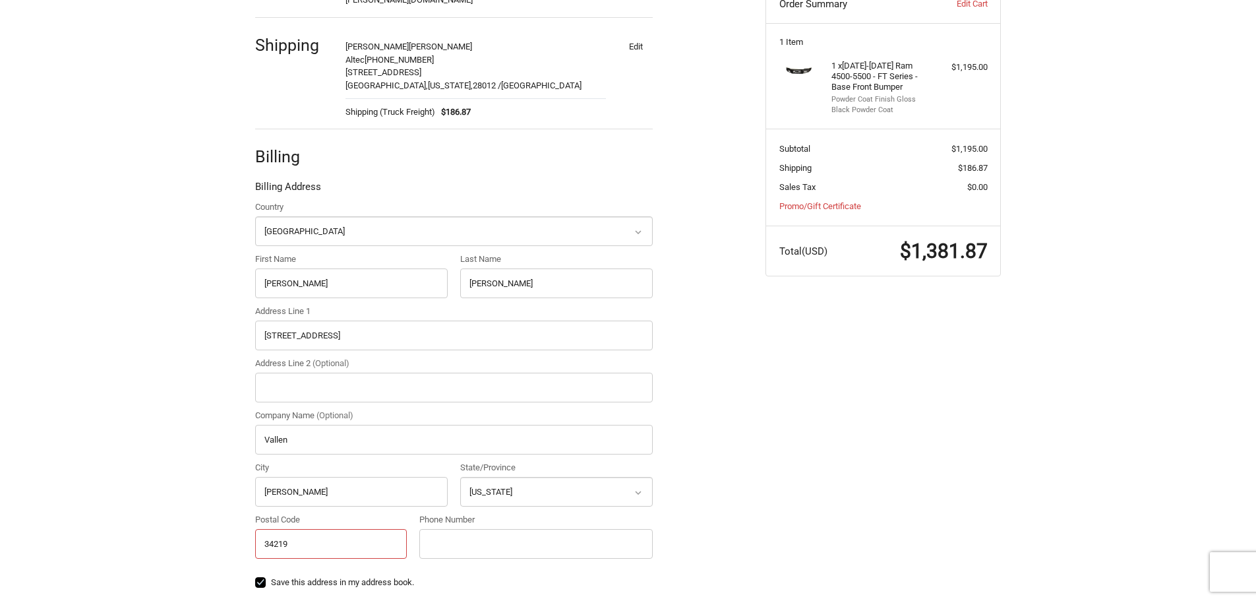
type input "34219"
click at [441, 534] on input "Phone Number" at bounding box center [535, 544] width 233 height 30
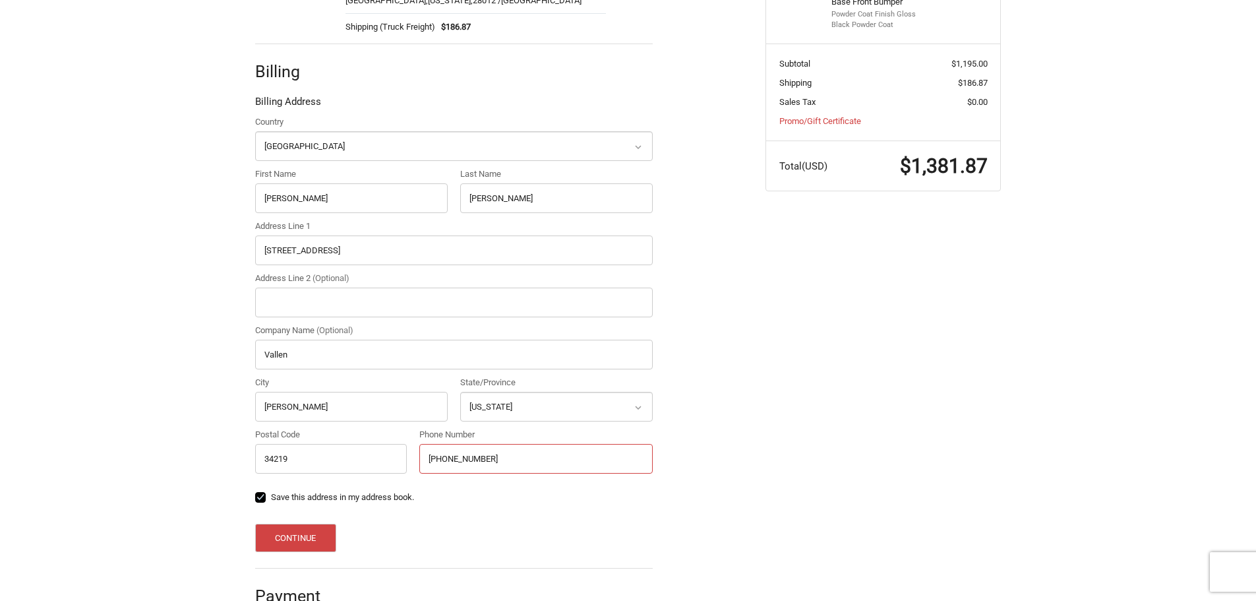
scroll to position [345, 0]
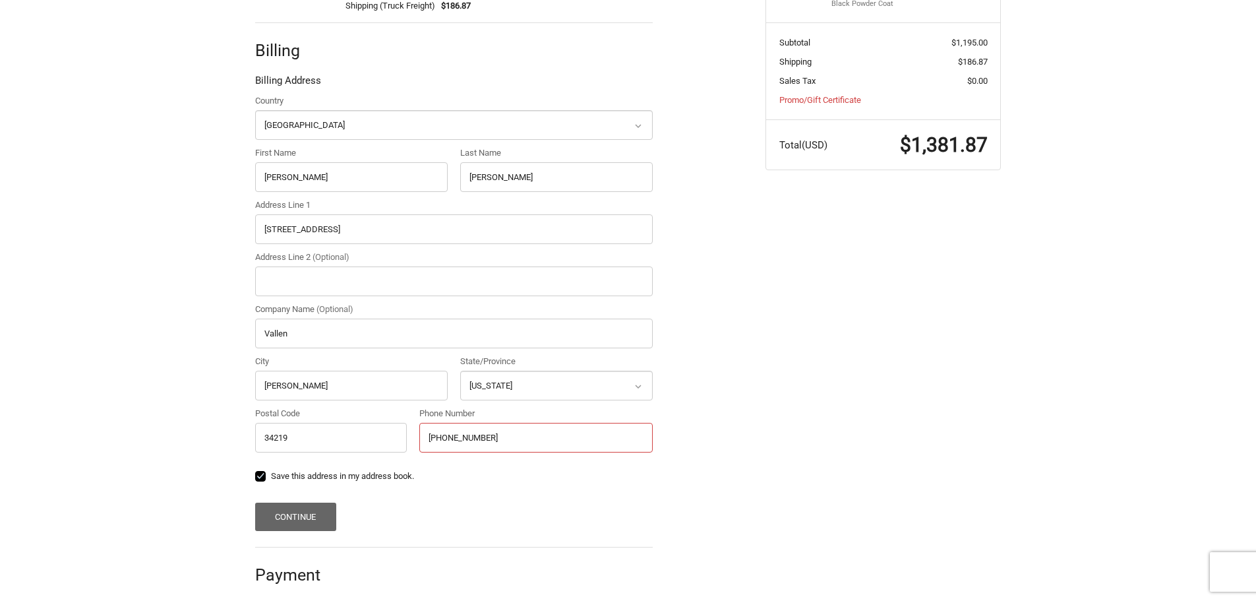
type input "813-262-1065"
click at [301, 506] on button "Continue" at bounding box center [295, 516] width 81 height 28
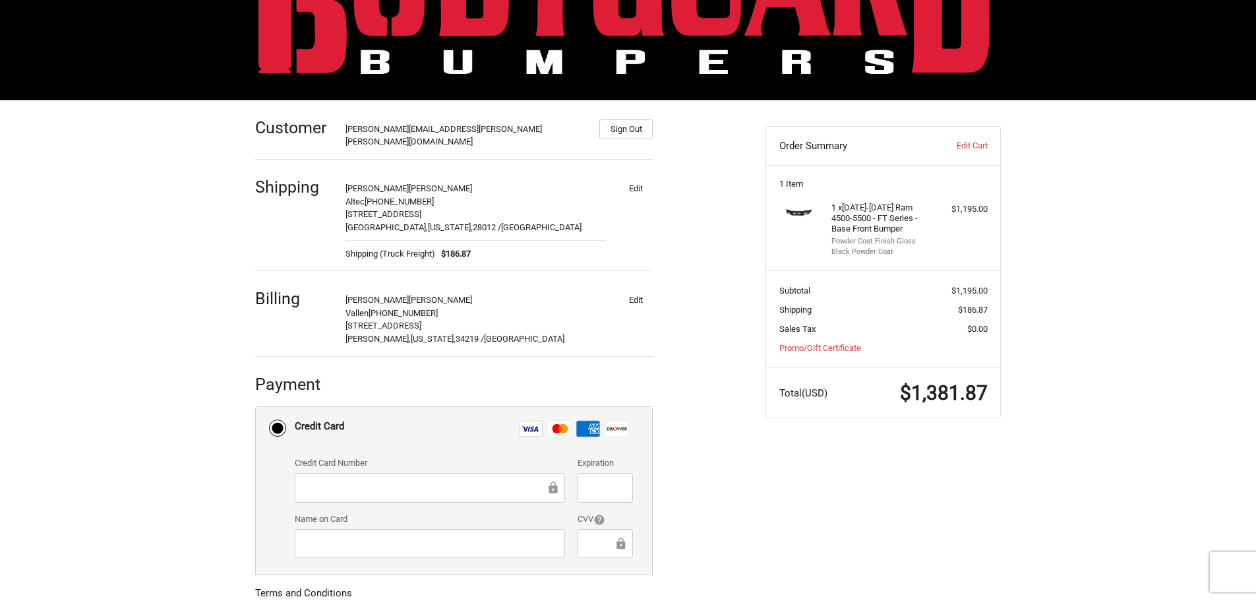
scroll to position [0, 0]
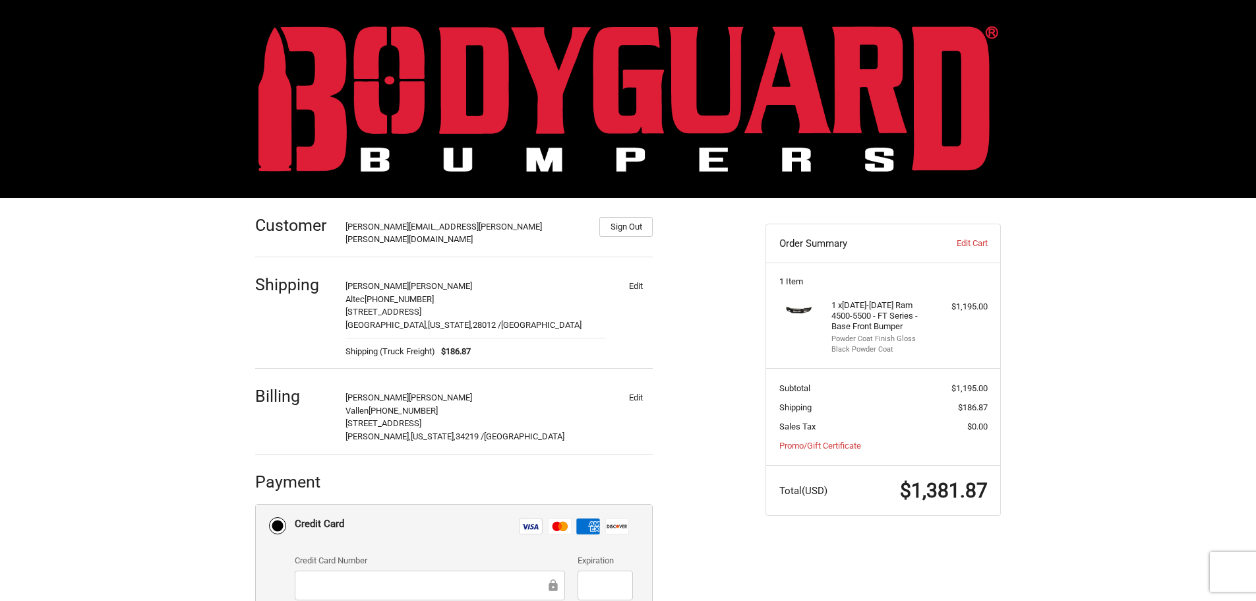
click at [1119, 336] on div "Customer thomas.petty@vallen.com Sign Out Shipping Maggie Sumner Altec 813-262-…" at bounding box center [628, 500] width 1256 height 604
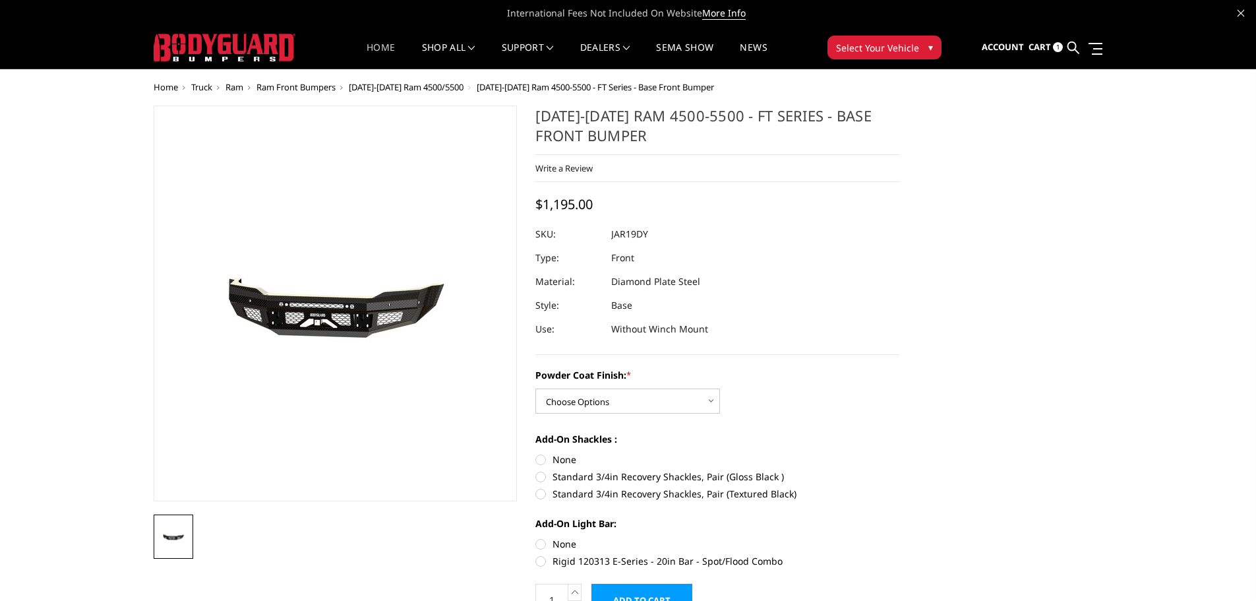
click at [376, 50] on link "Home" at bounding box center [381, 56] width 28 height 26
